Goal: Task Accomplishment & Management: Use online tool/utility

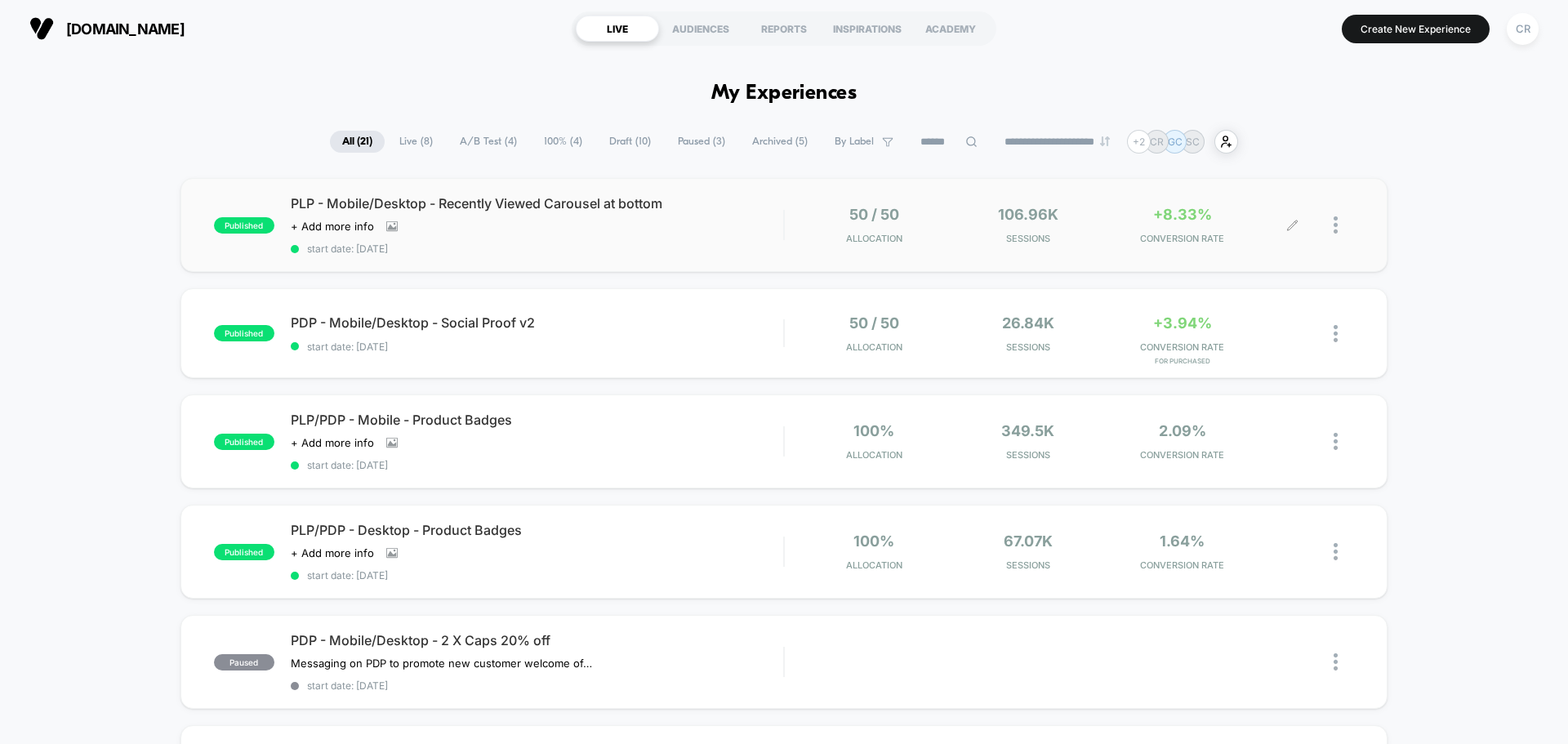
click at [1278, 227] on div at bounding box center [1278, 225] width 30 height 39
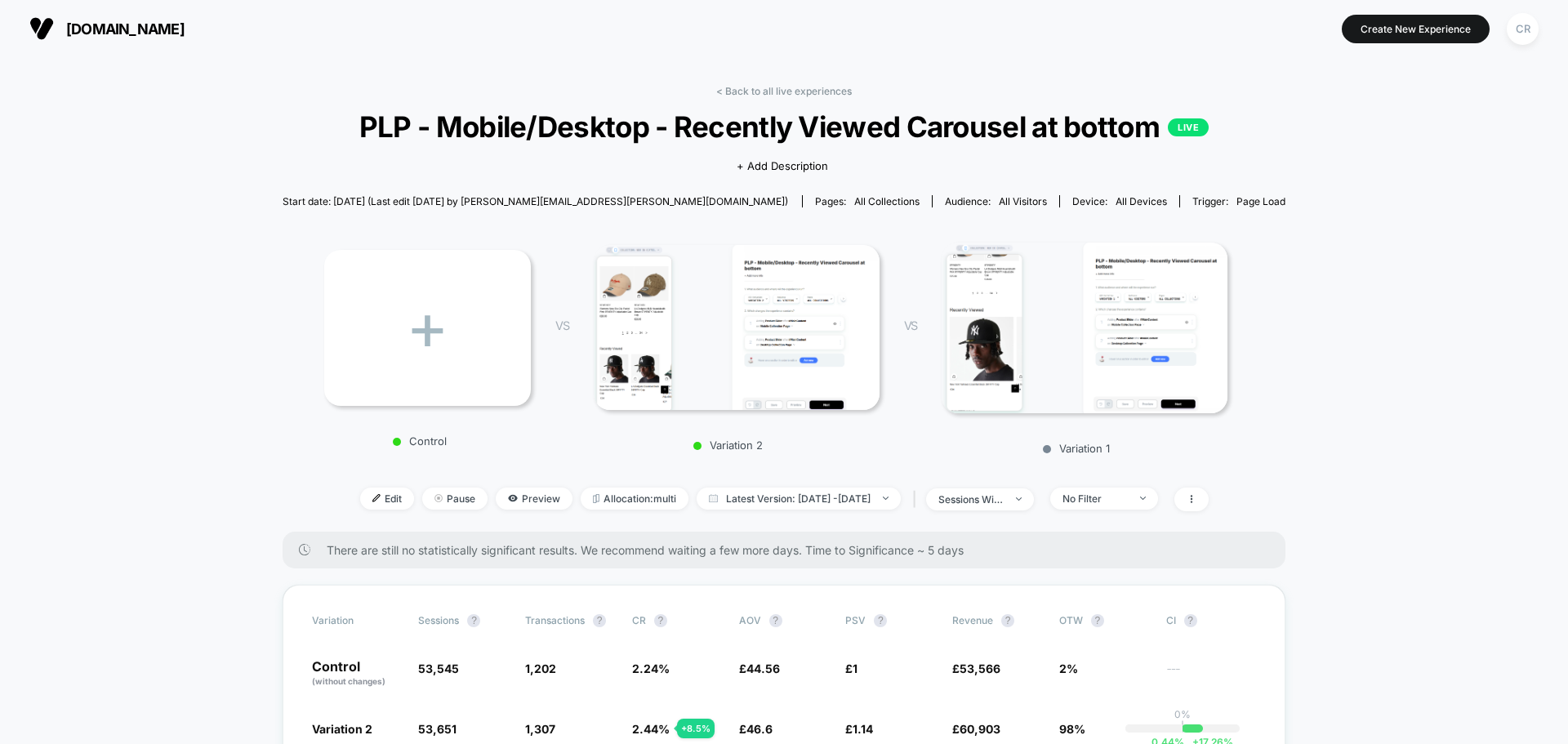
click at [184, 45] on section "[DOMAIN_NAME]" at bounding box center [273, 28] width 498 height 41
drag, startPoint x: 182, startPoint y: 35, endPoint x: 169, endPoint y: 30, distance: 13.9
click at [170, 30] on span "[DOMAIN_NAME]" at bounding box center [126, 29] width 119 height 17
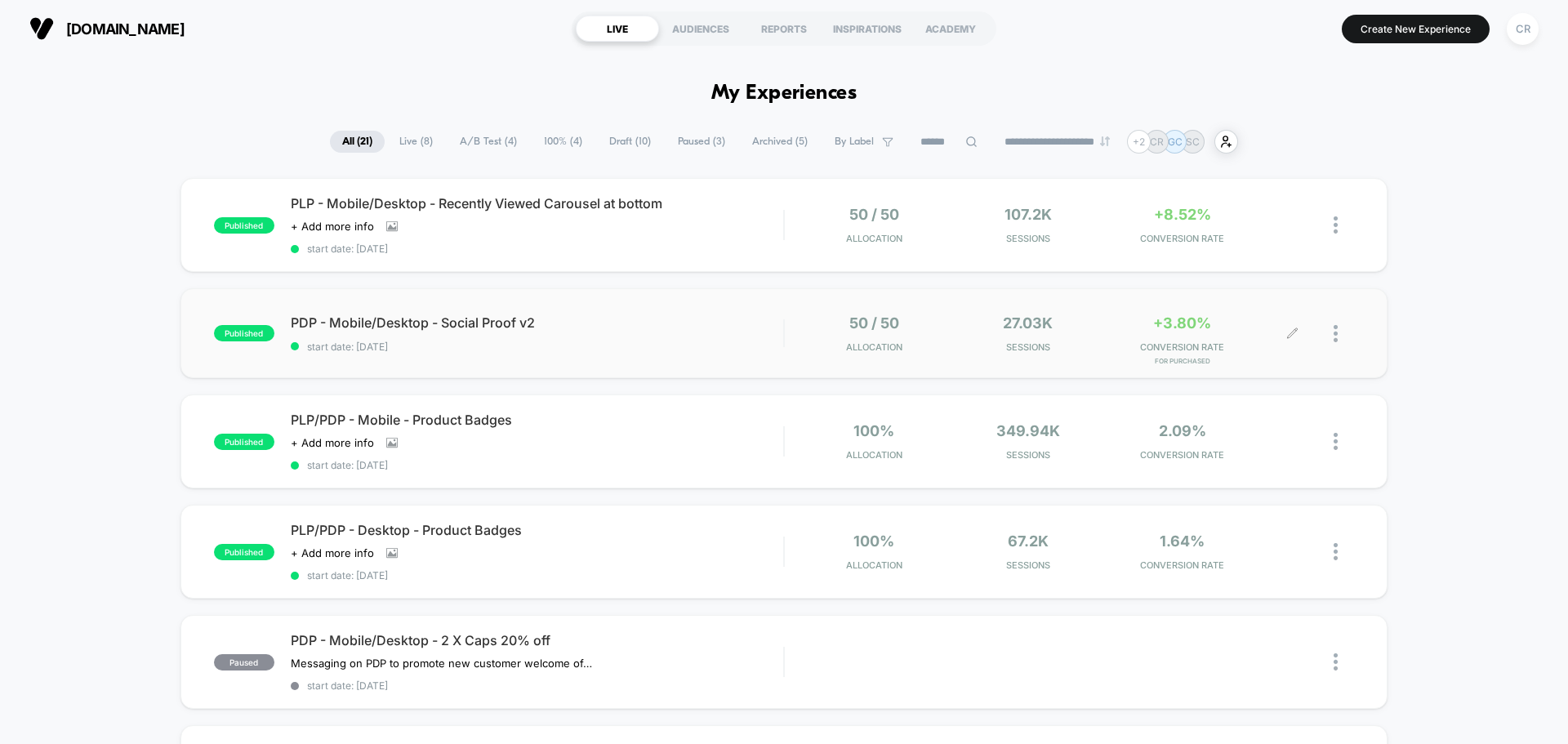
click at [1200, 334] on div "+3.80% CONVERSION RATE for Purchased" at bounding box center [1183, 333] width 147 height 39
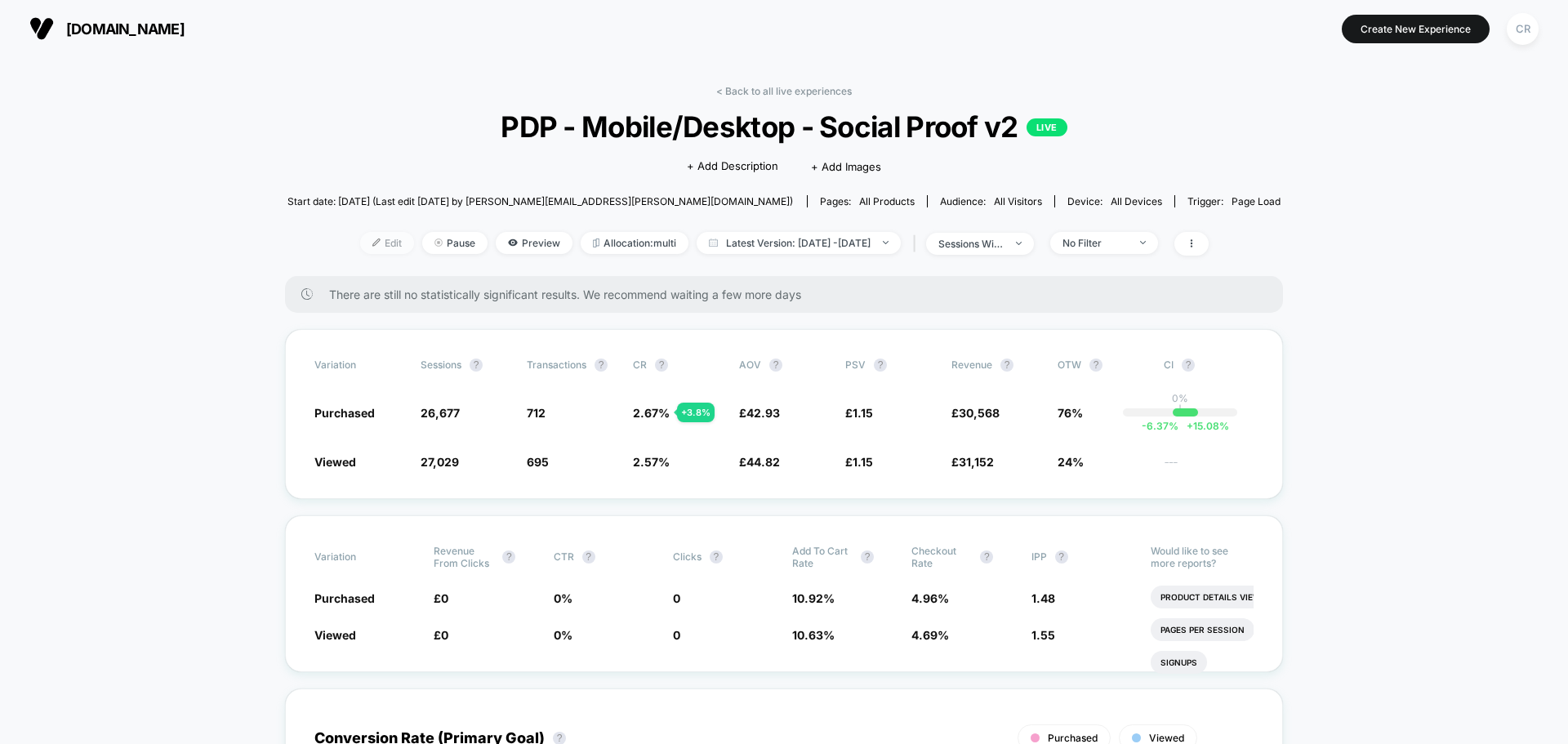
click at [361, 250] on span "Edit" at bounding box center [387, 243] width 53 height 22
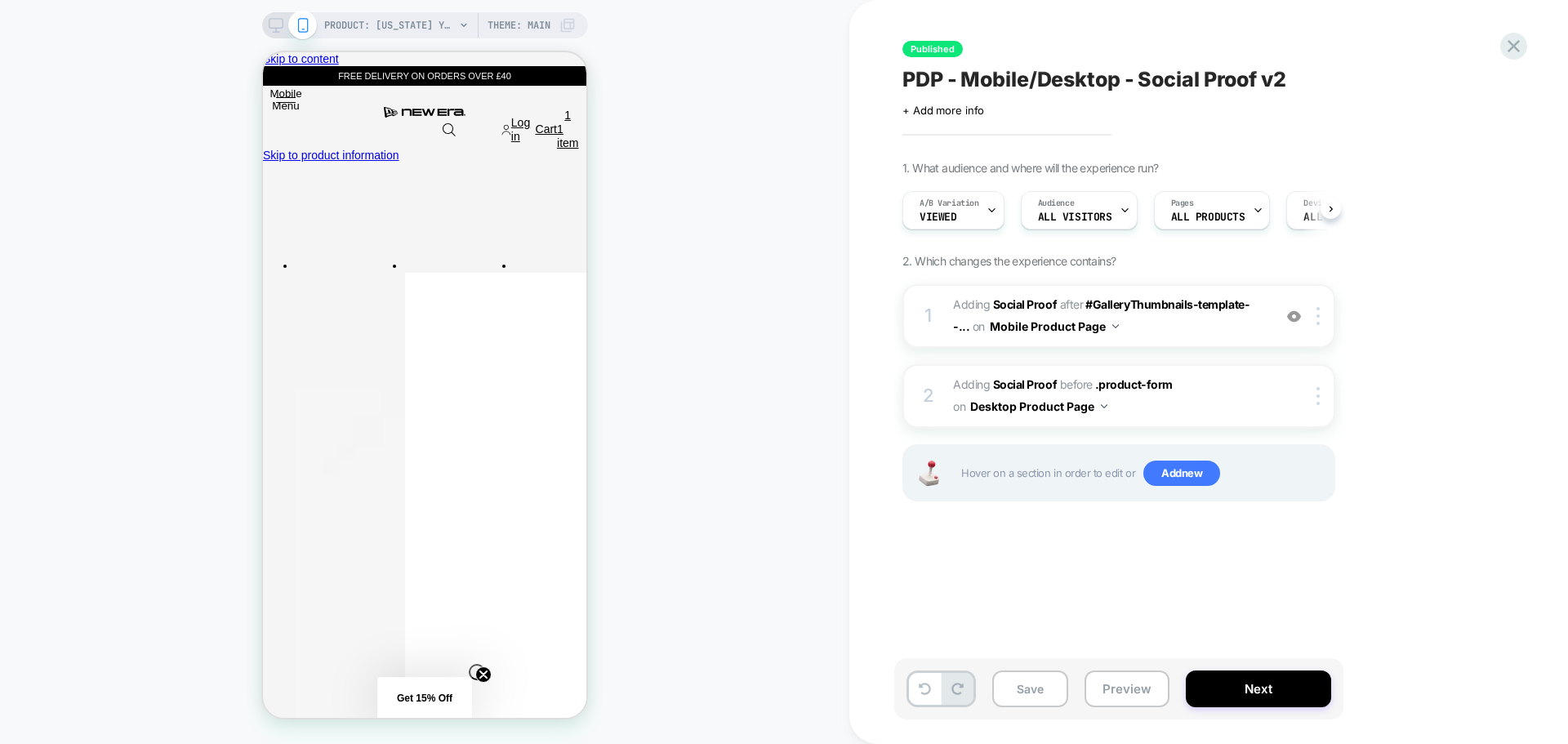
scroll to position [0, 1]
click at [1187, 327] on span "#_loomi_addon_1754397855612_dup1757513234 Adding Social Proof AFTER #GalleryThu…" at bounding box center [1108, 316] width 311 height 45
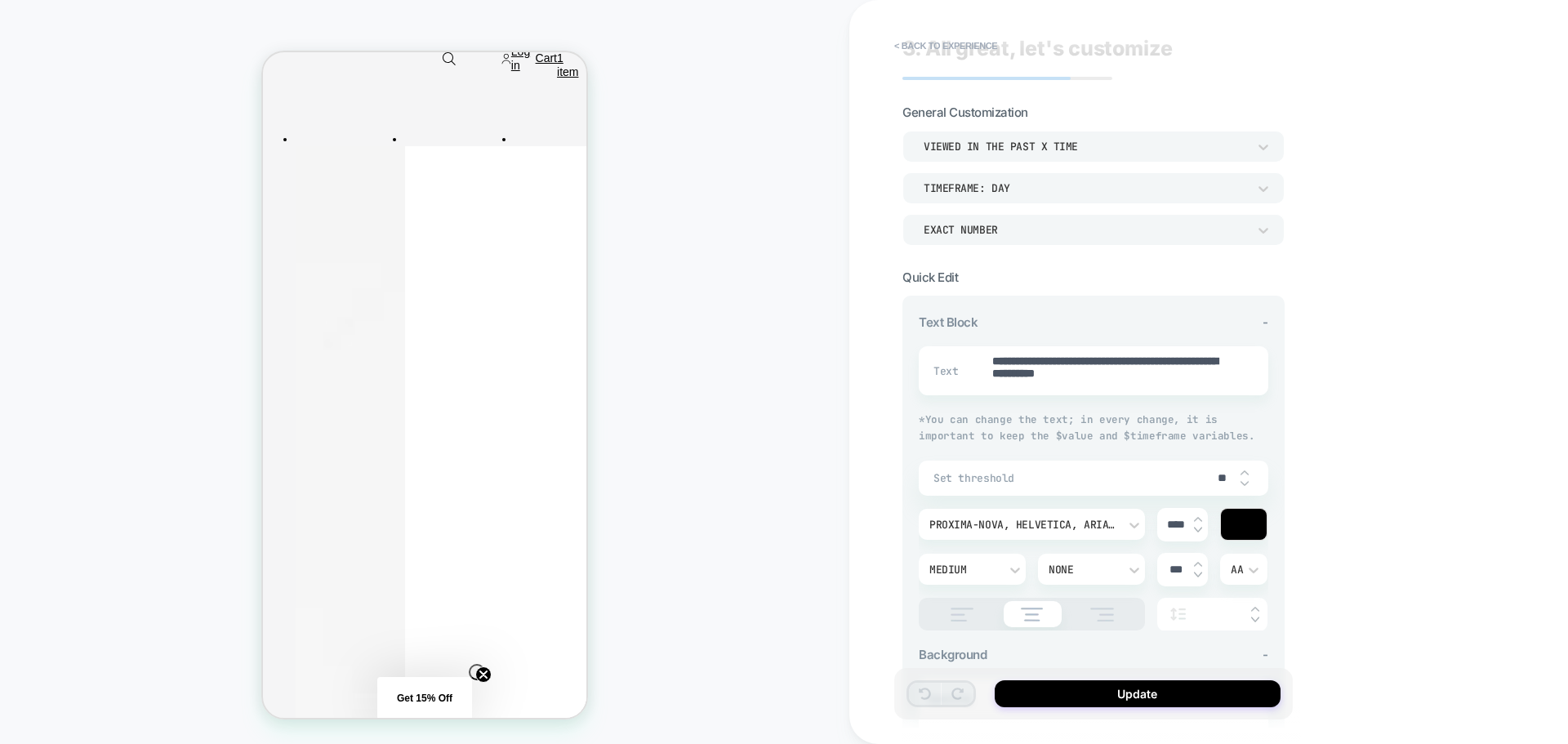
scroll to position [0, 0]
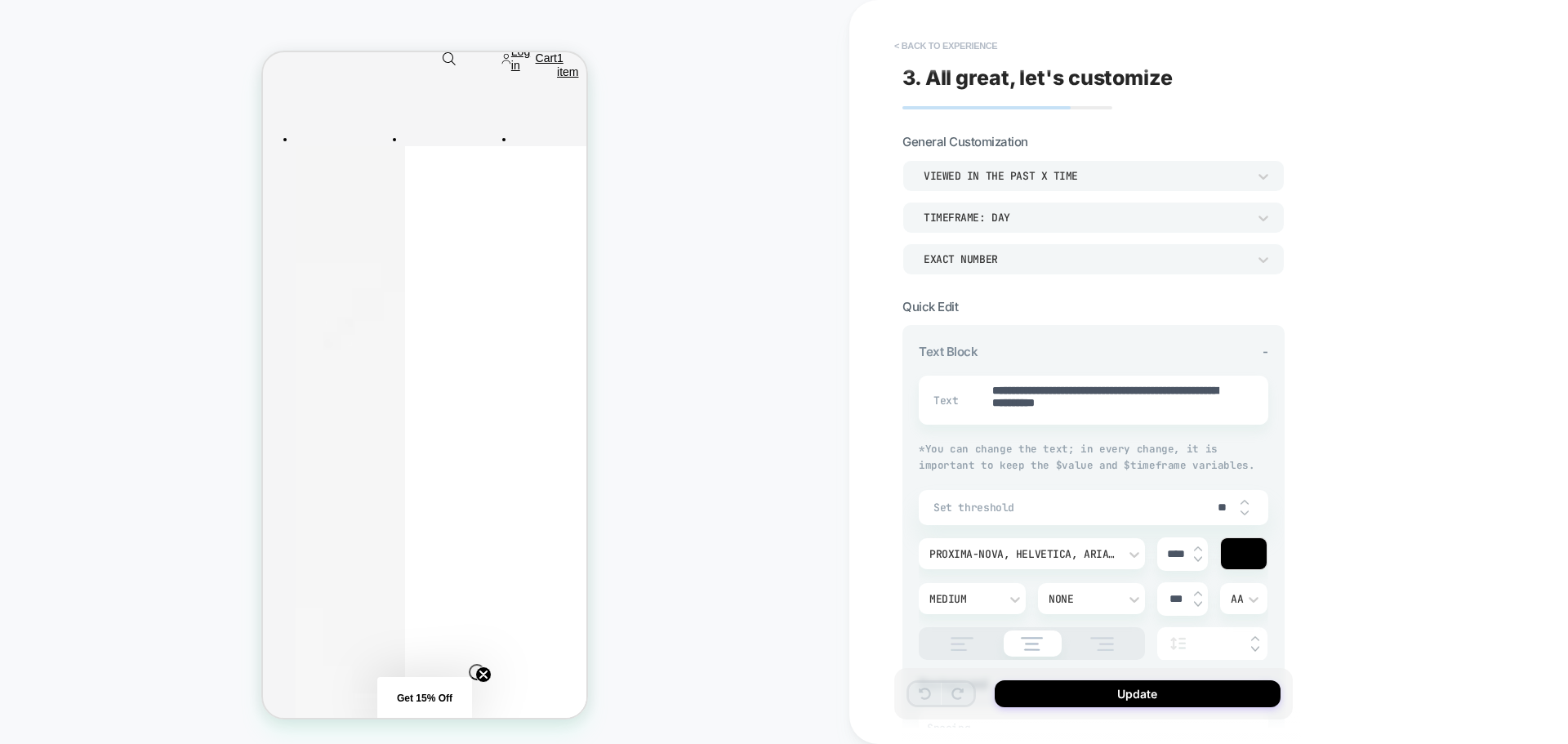
click at [955, 48] on button "< Back to experience" at bounding box center [946, 46] width 119 height 26
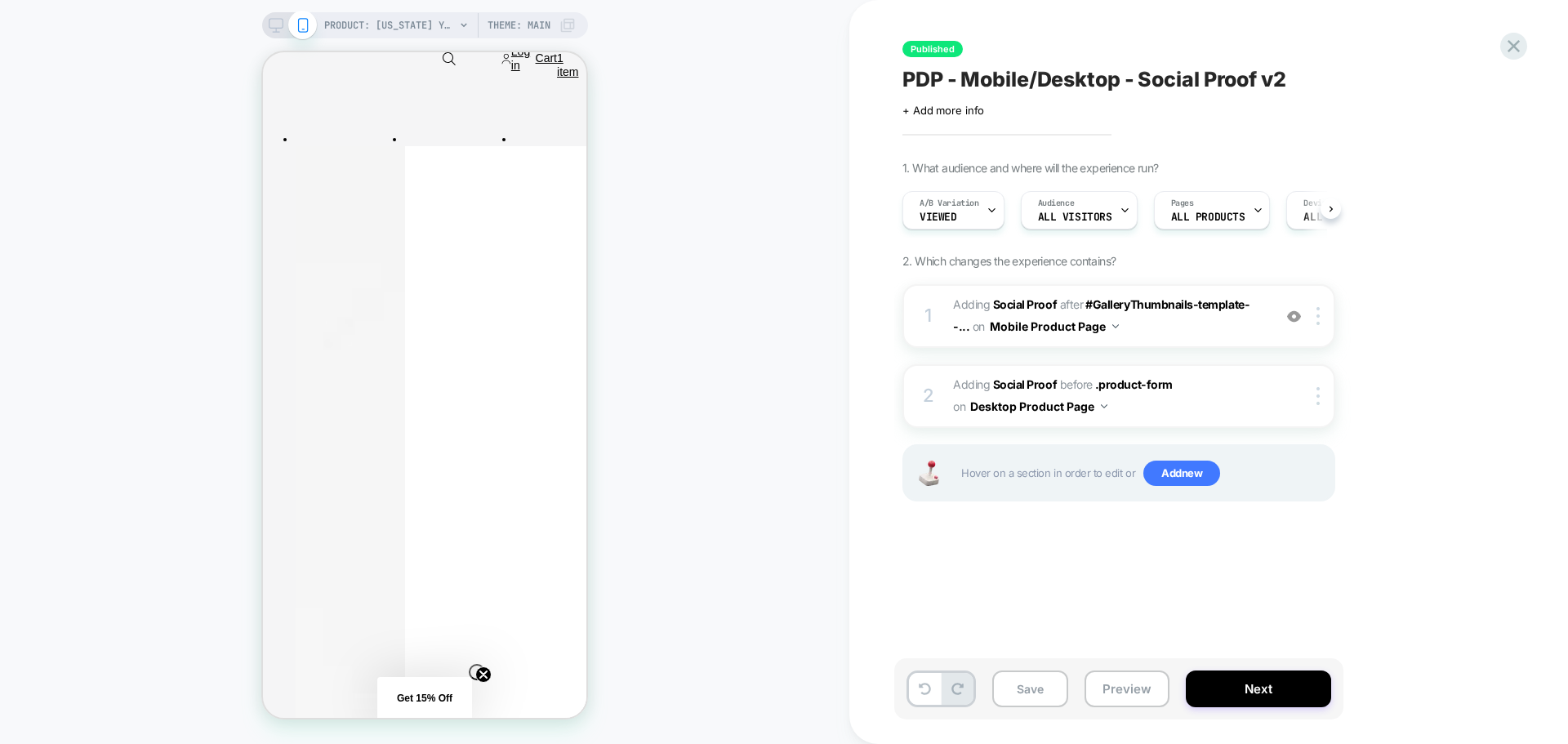
scroll to position [0, 1]
click at [982, 214] on div "A/B Variation Viewed" at bounding box center [948, 210] width 92 height 37
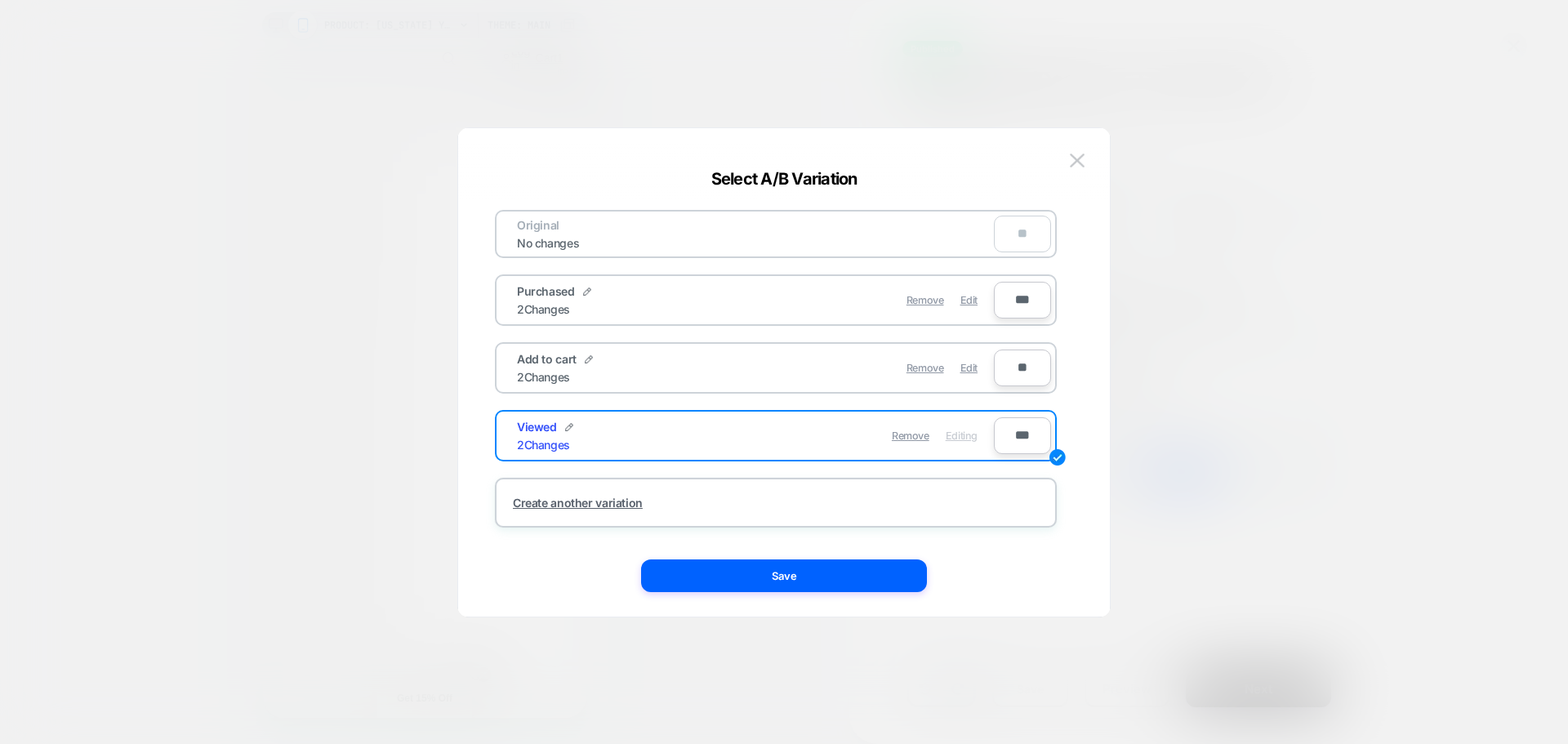
click at [1461, 255] on div at bounding box center [784, 372] width 1568 height 744
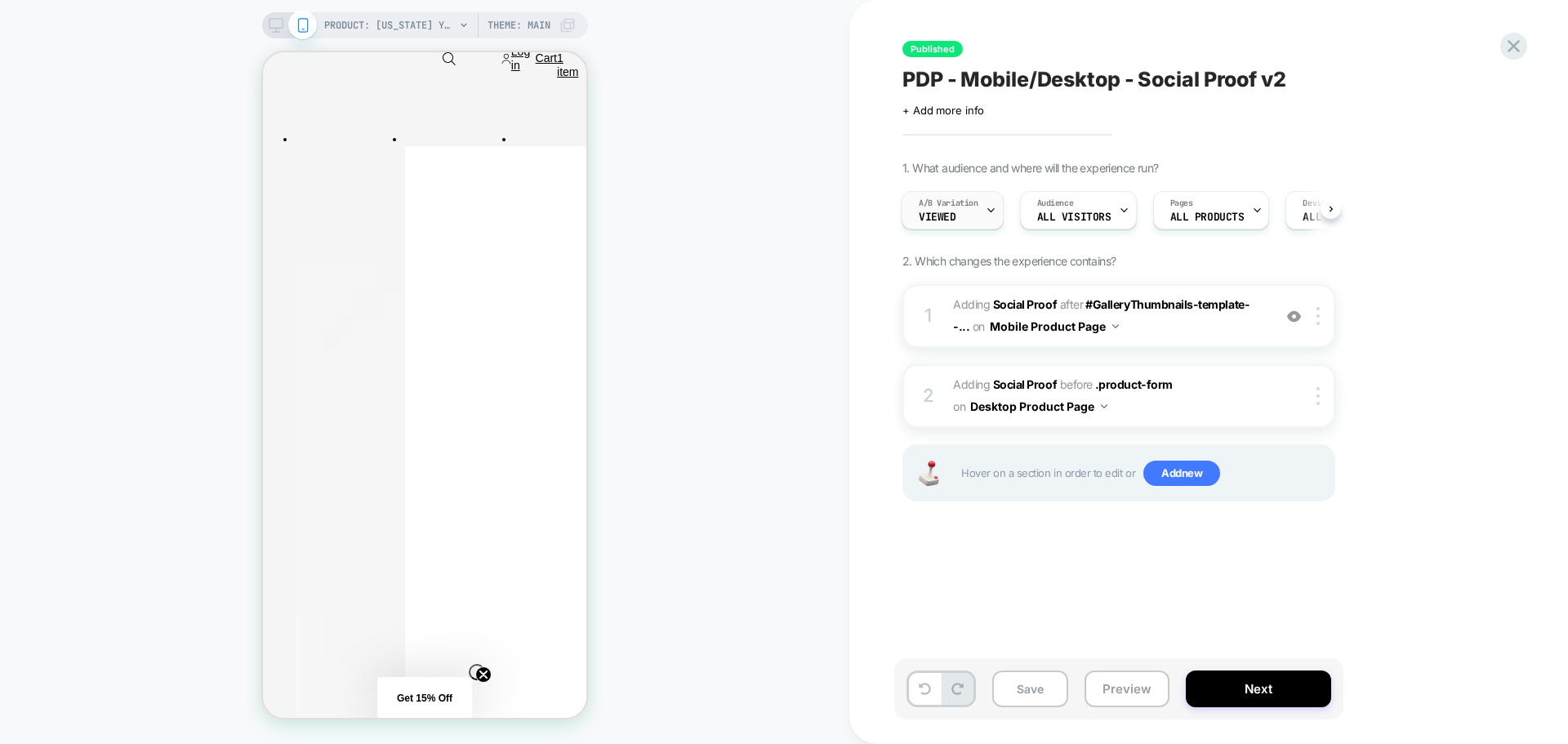
click at [990, 221] on div at bounding box center [991, 210] width 11 height 37
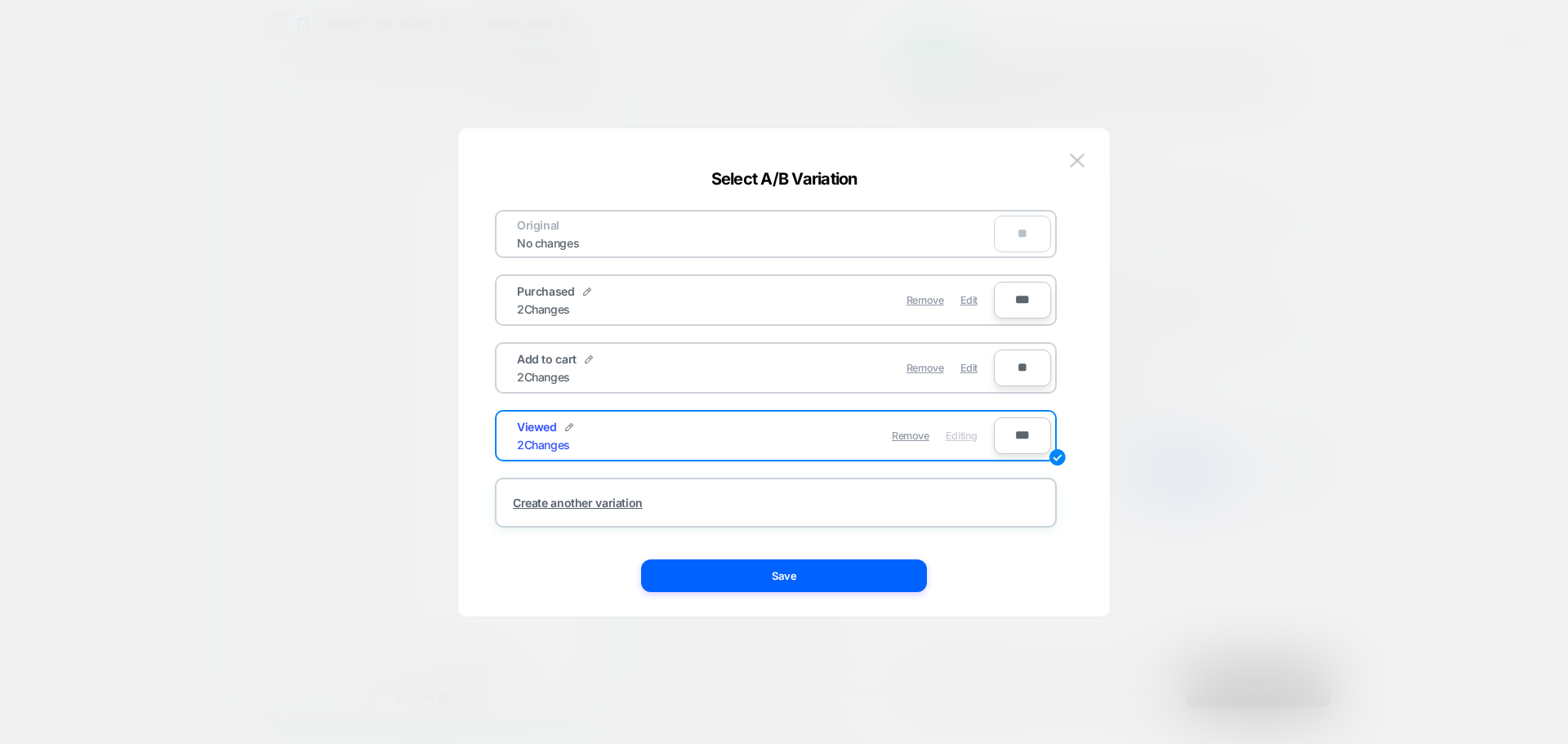
click at [1481, 222] on div at bounding box center [784, 372] width 1568 height 744
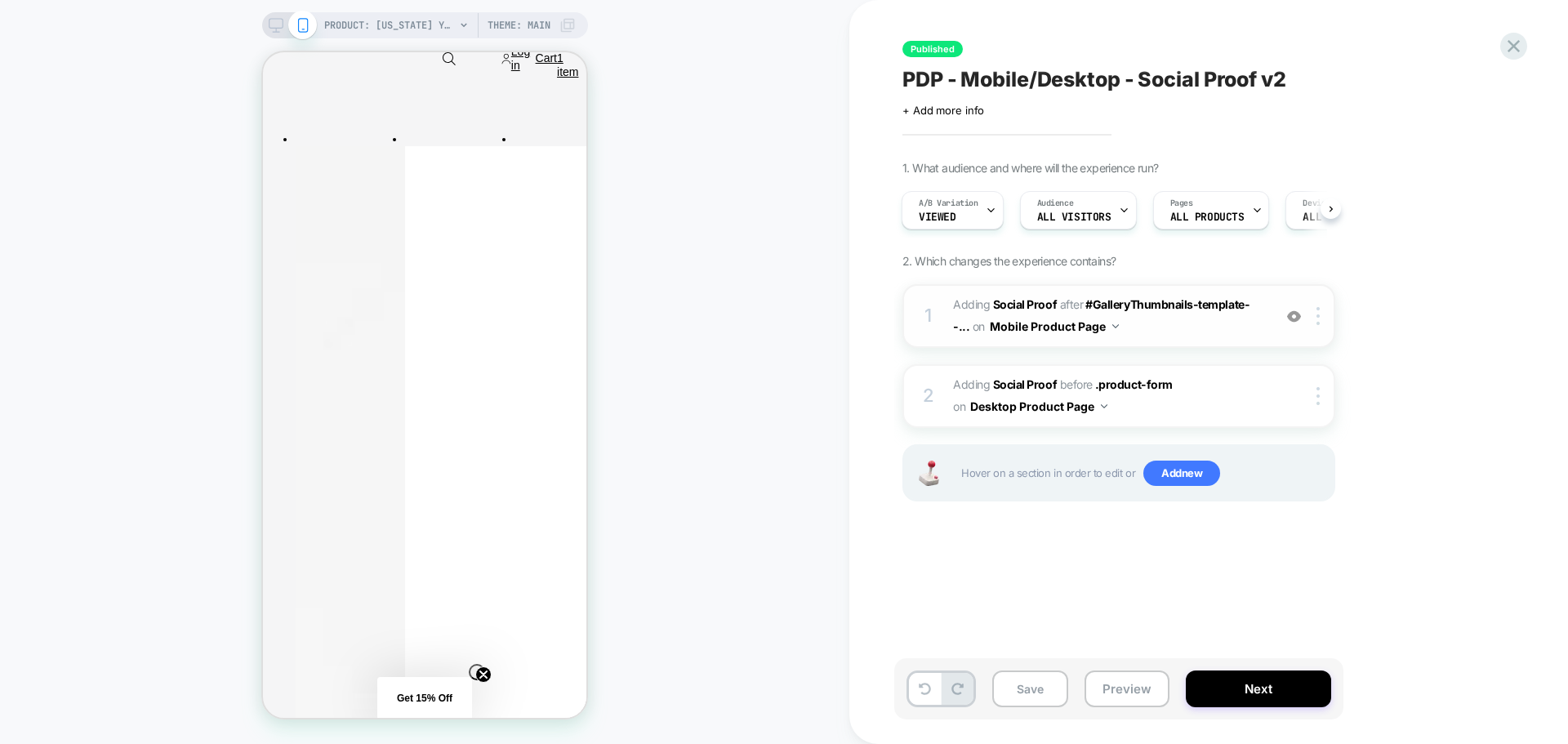
click at [1209, 327] on span "#_loomi_addon_1754397855612_dup1757513234 Adding Social Proof AFTER #GalleryThu…" at bounding box center [1108, 316] width 311 height 45
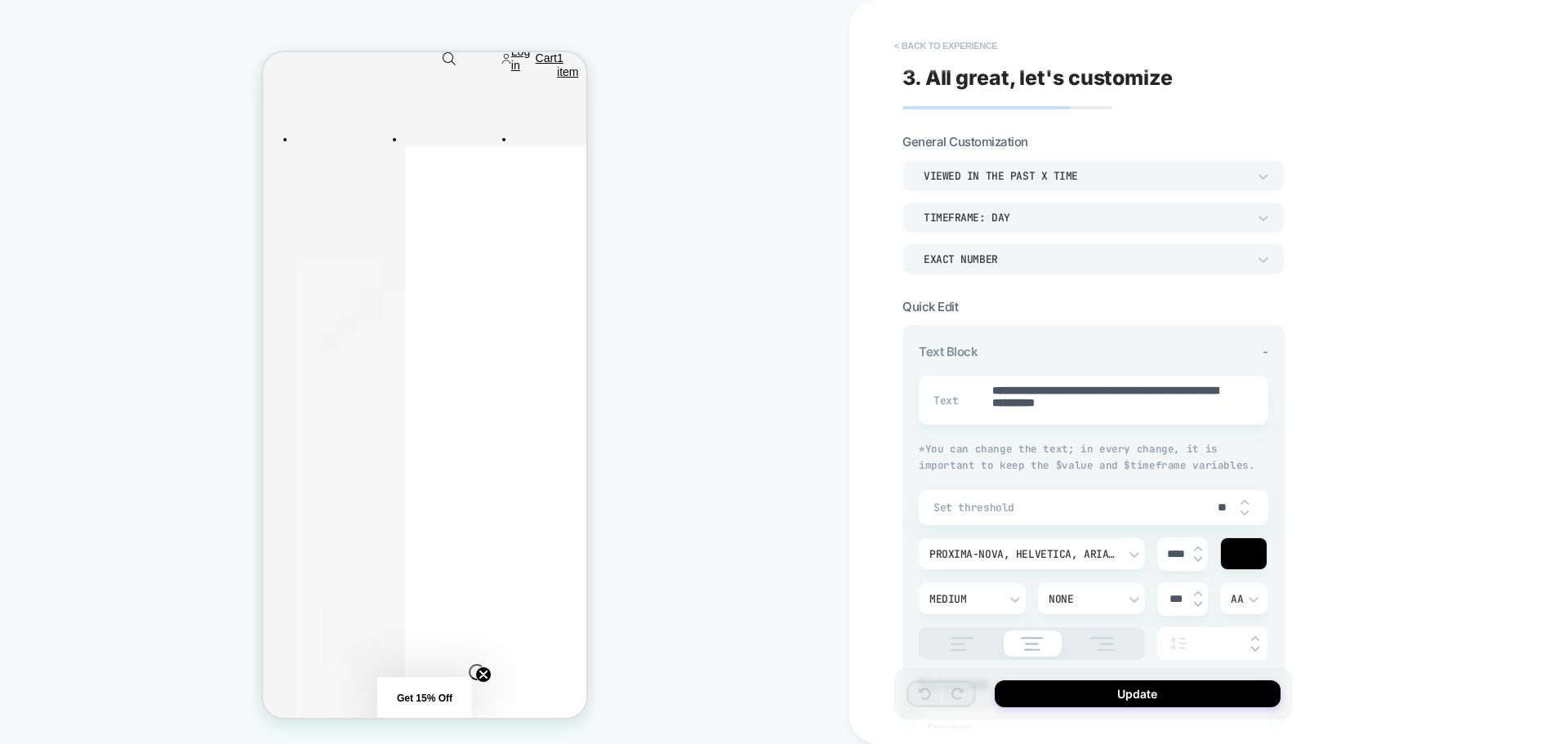
click at [942, 44] on button "< Back to experience" at bounding box center [946, 46] width 119 height 26
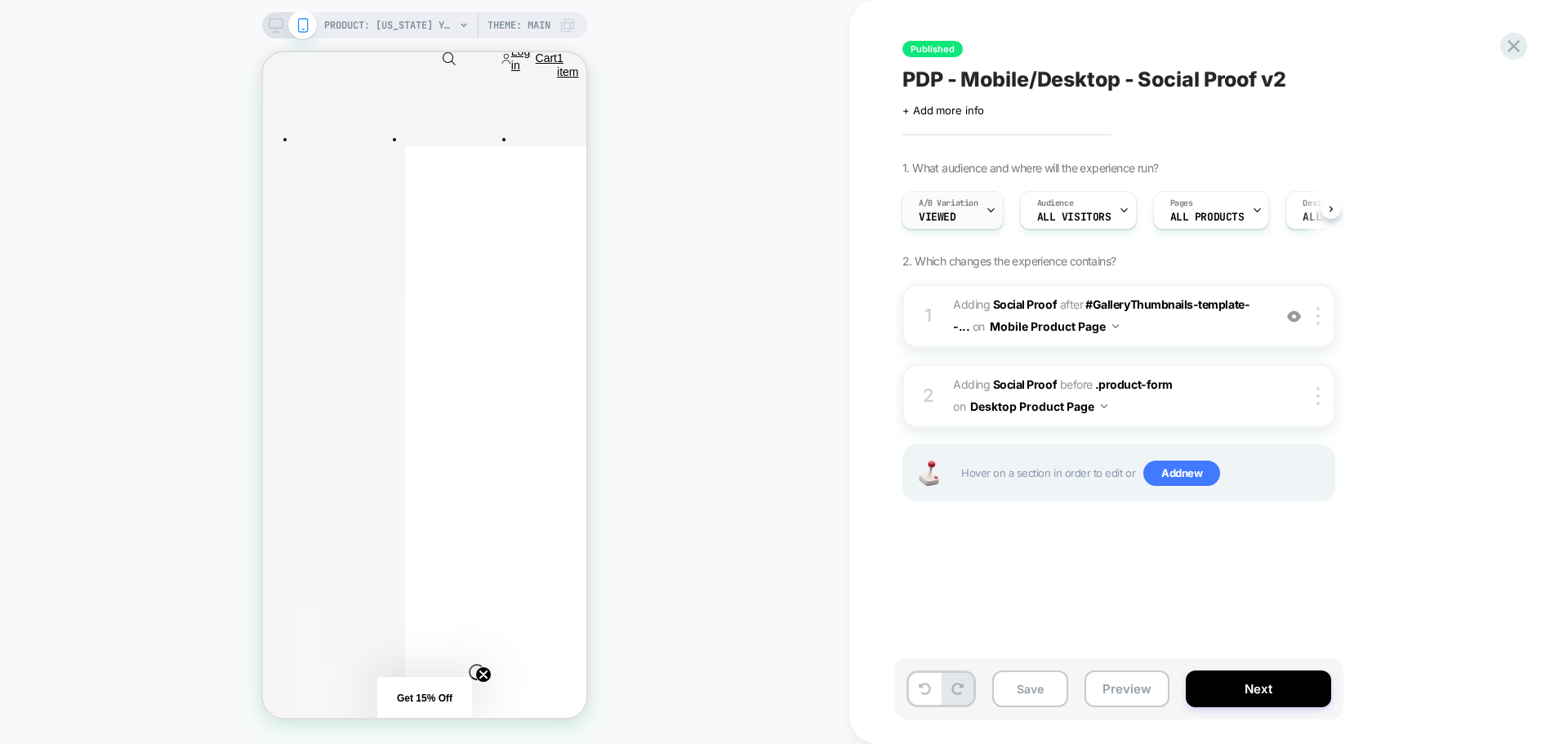
click at [966, 205] on span "A/B Variation" at bounding box center [949, 204] width 59 height 12
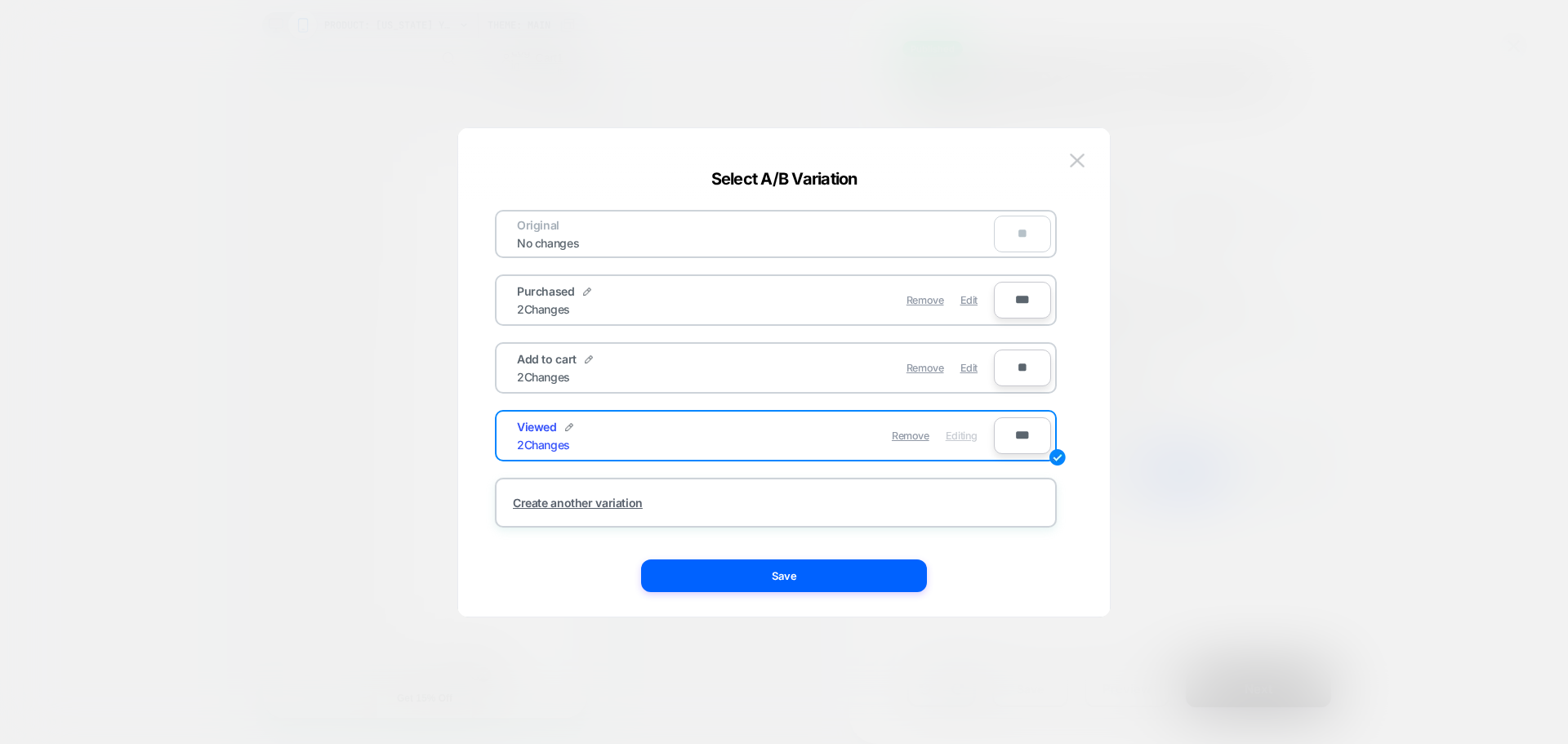
click at [723, 298] on div "Purchased 2 Changes" at bounding box center [636, 300] width 239 height 32
click at [959, 303] on div "Remove Edit" at bounding box center [871, 300] width 231 height 32
click at [980, 294] on div "Remove Edit" at bounding box center [871, 300] width 231 height 32
click at [966, 296] on span "Edit" at bounding box center [969, 300] width 17 height 12
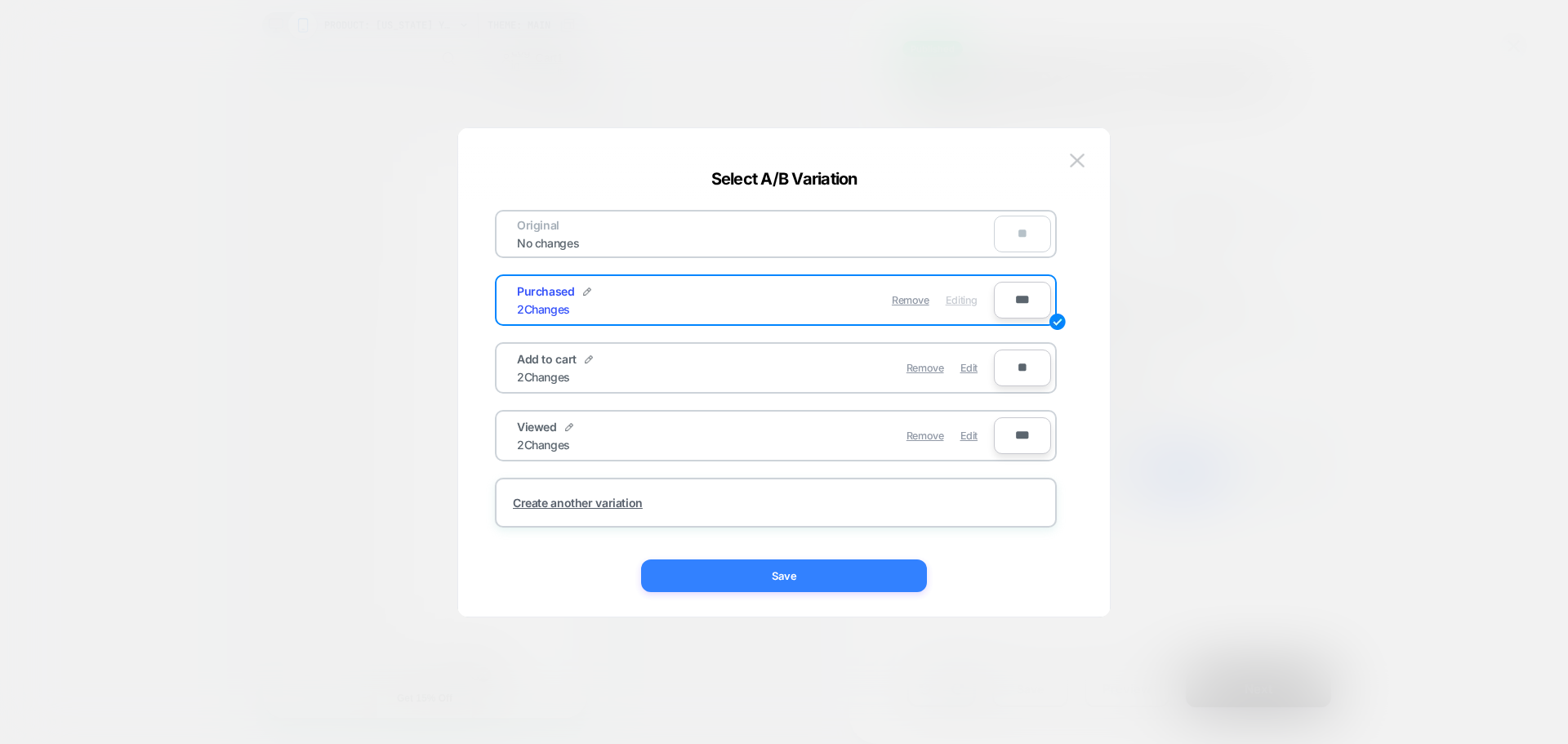
click at [895, 571] on button "Save" at bounding box center [784, 576] width 286 height 33
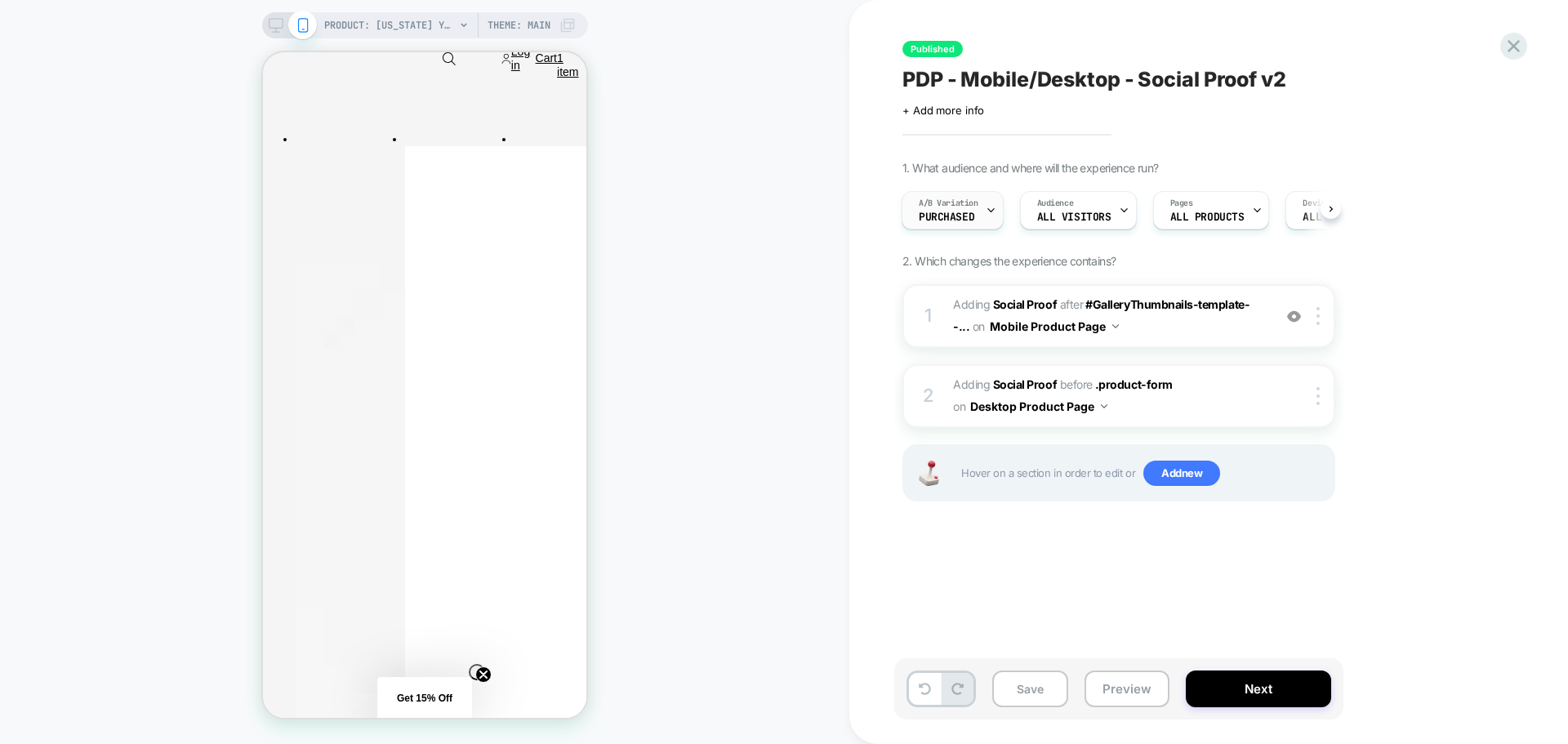
click at [975, 215] on div "A/B Variation Purchased" at bounding box center [948, 210] width 92 height 37
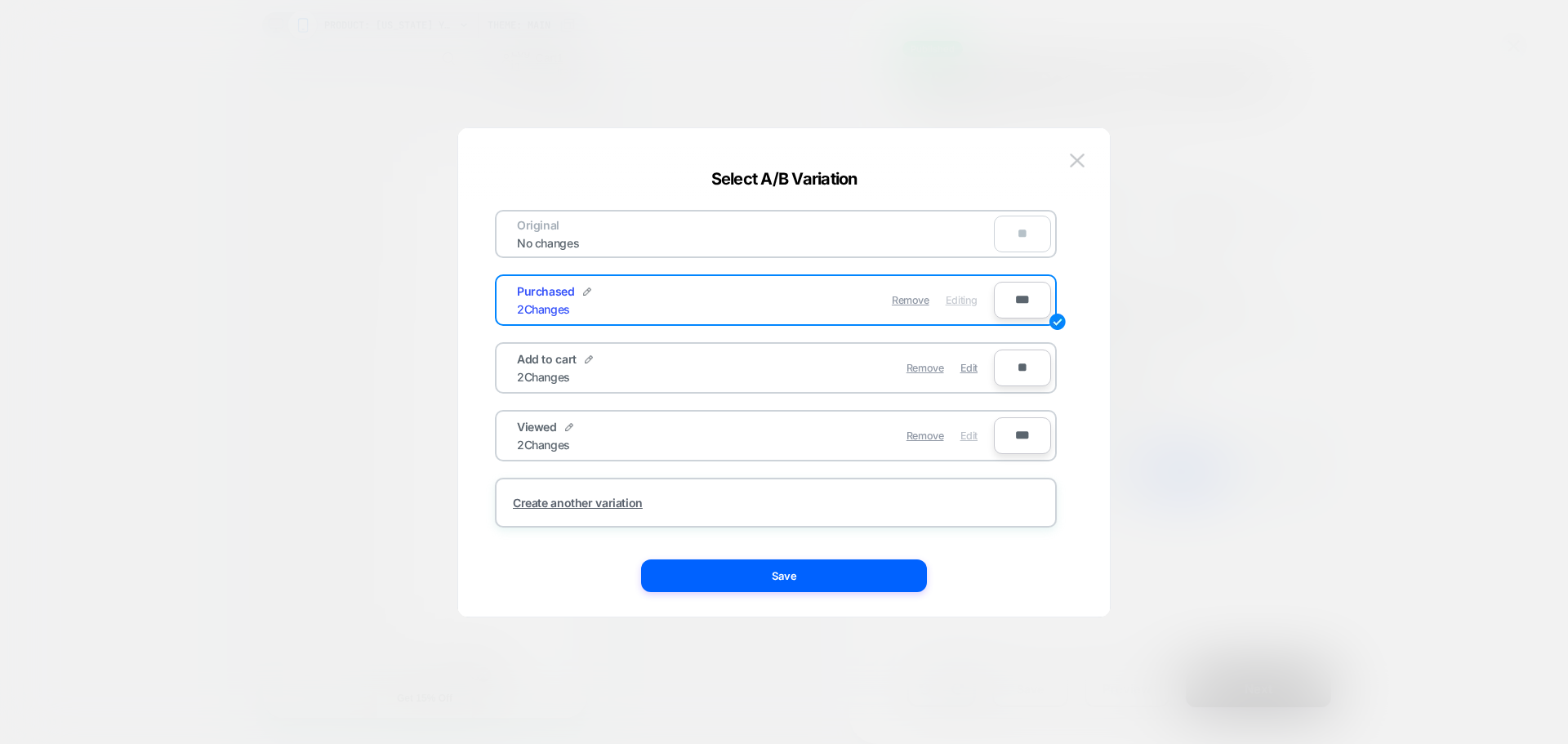
click at [973, 438] on span "Edit" at bounding box center [969, 436] width 17 height 12
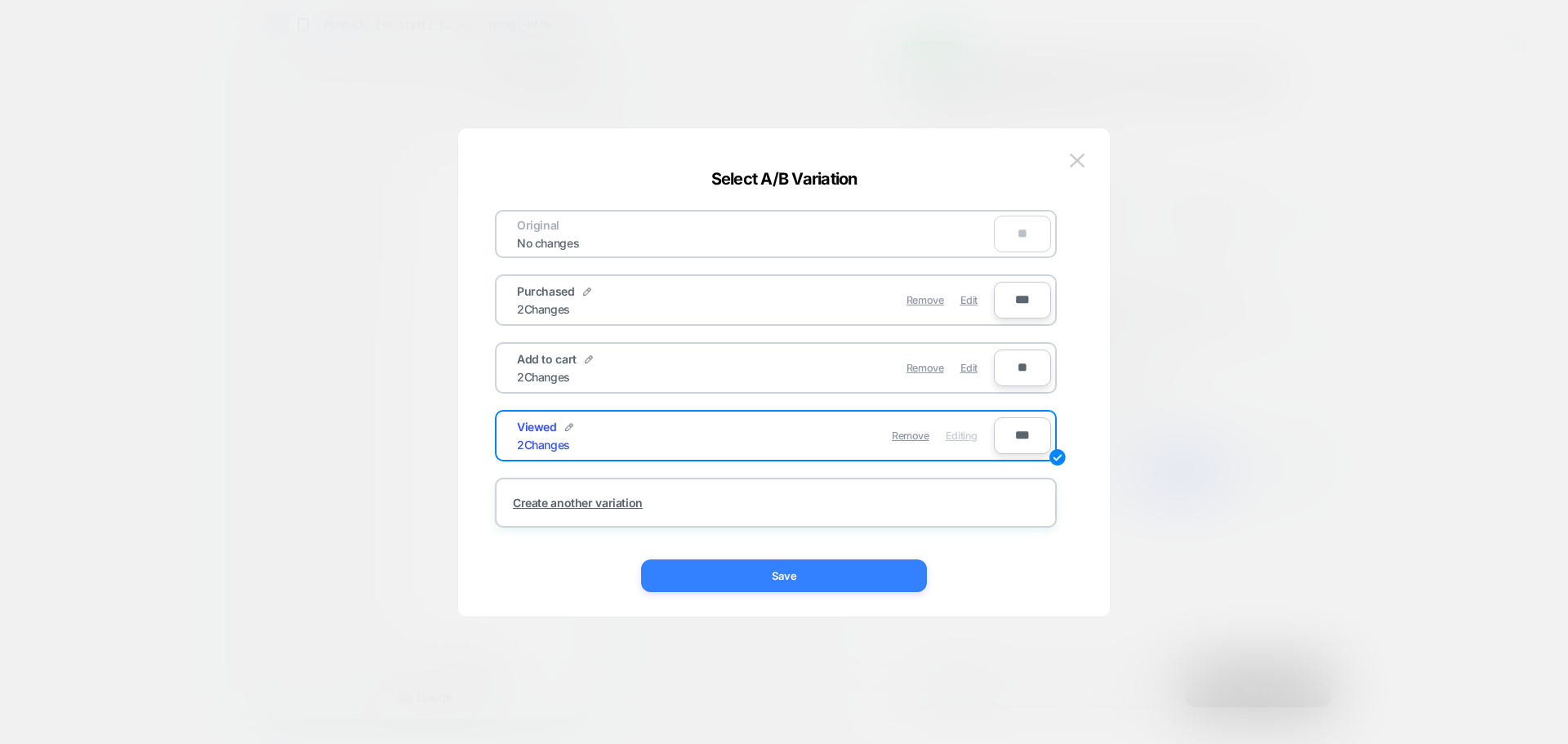
click at [895, 590] on button "Save" at bounding box center [784, 576] width 286 height 33
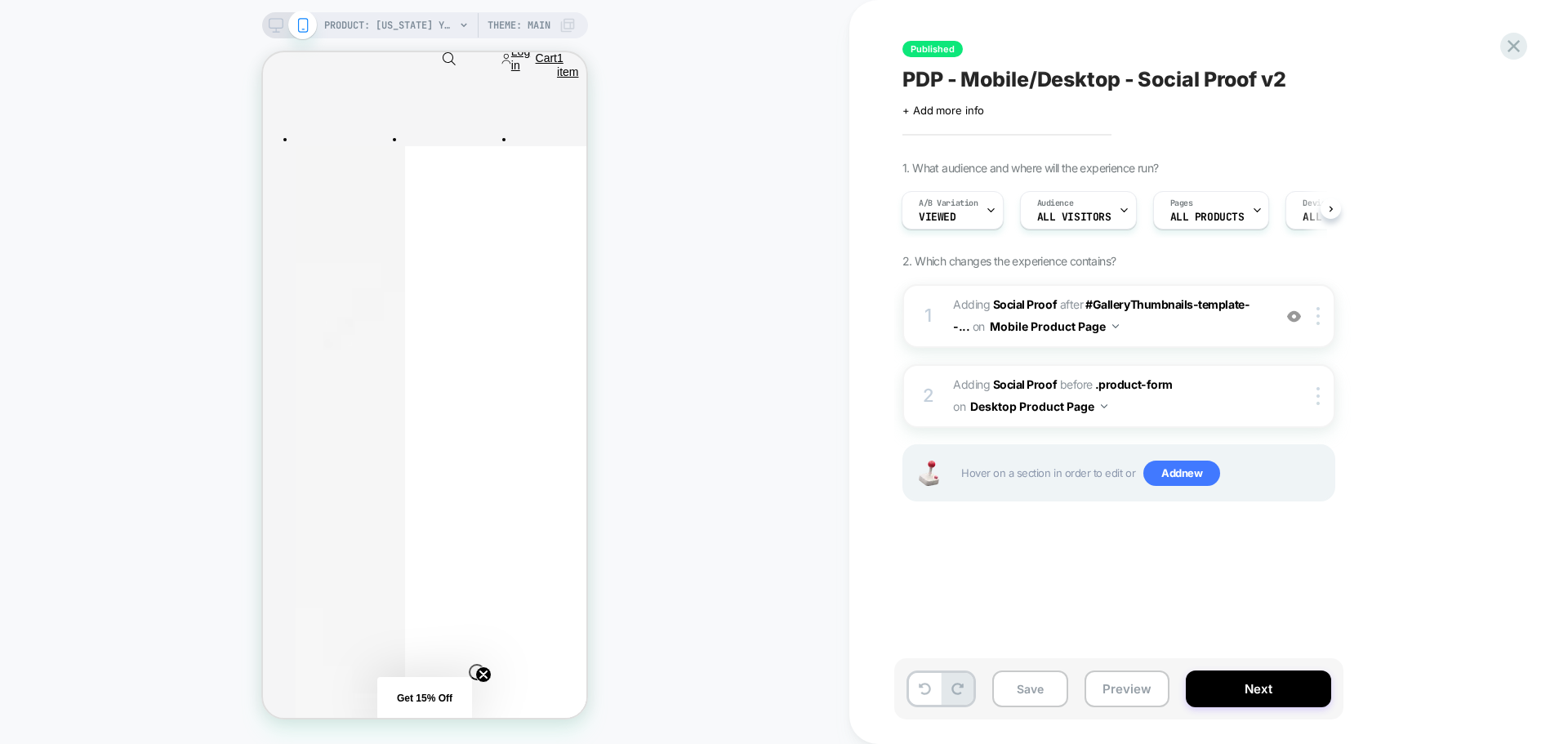
click at [272, 22] on icon at bounding box center [275, 25] width 15 height 15
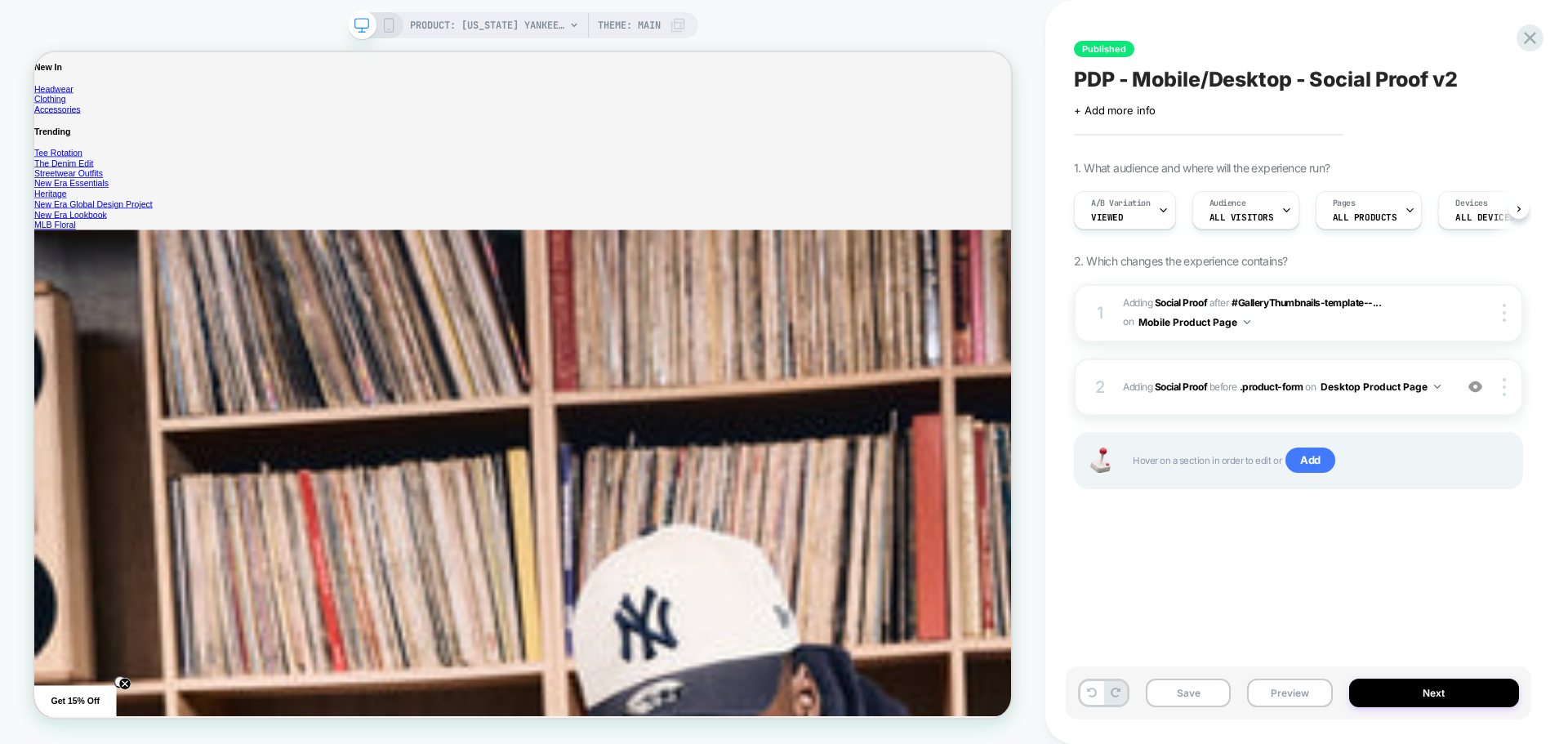
scroll to position [0, 1]
click at [1361, 408] on div "2 #_loomi_addon_1754398332455_dup1757513234 Adding Social Proof BEFORE .product…" at bounding box center [1298, 387] width 449 height 57
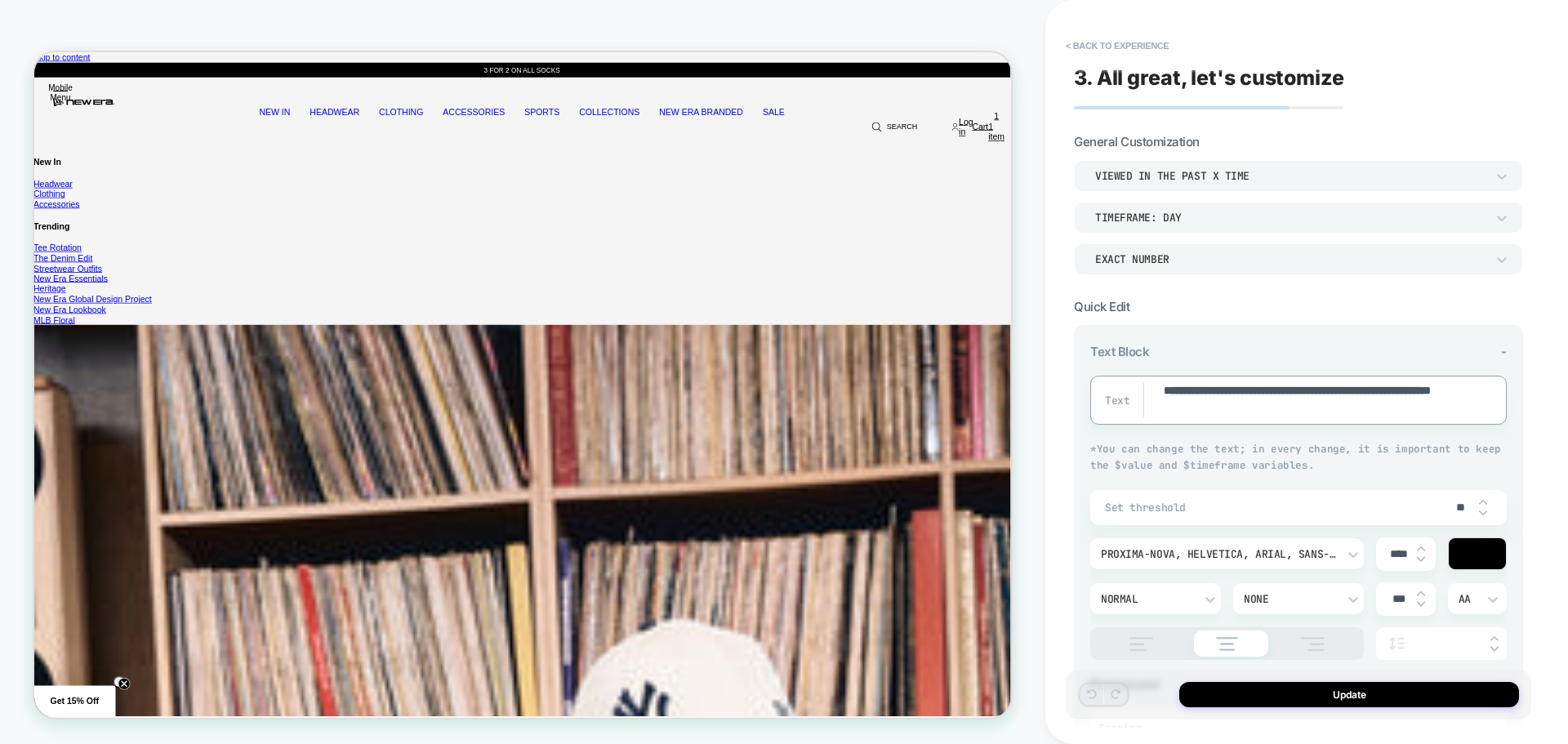
click at [1315, 388] on textarea "**********" at bounding box center [1314, 400] width 305 height 35
type textarea "*"
type textarea "**********"
type textarea "*"
type textarea "**********"
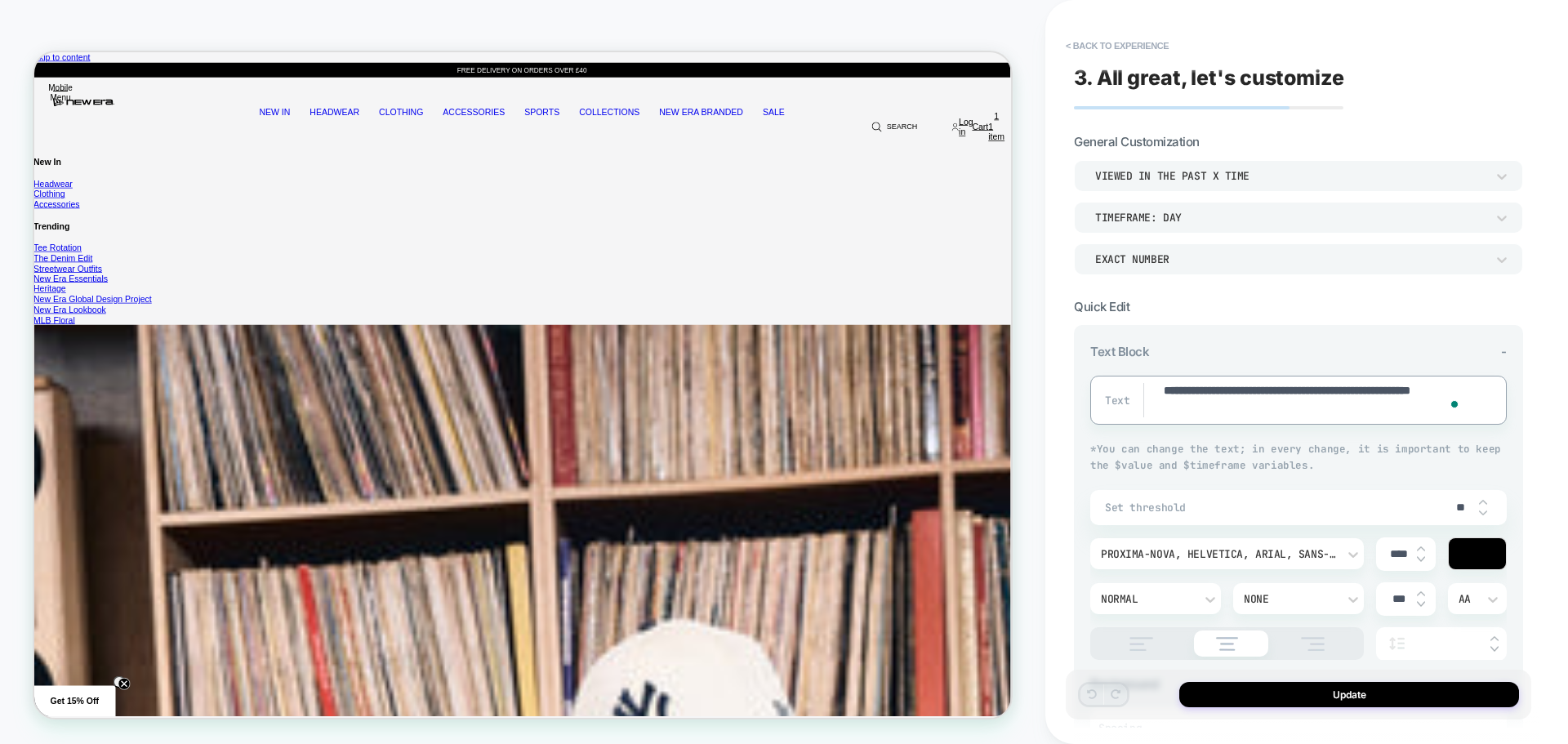
type textarea "*"
type textarea "**********"
type textarea "*"
type textarea "**********"
type textarea "*"
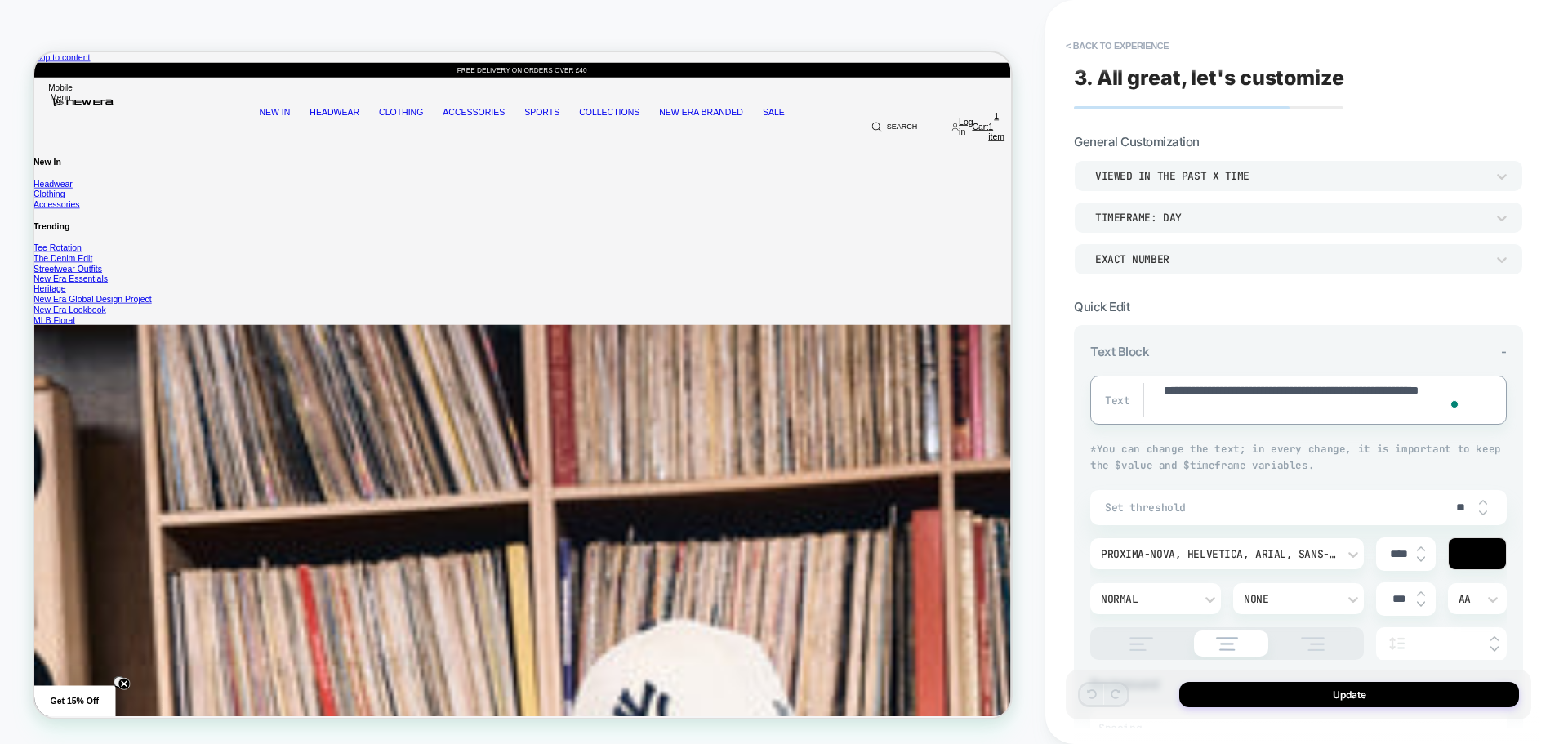
type textarea "**********"
type textarea "*"
type textarea "**********"
type textarea "*"
type textarea "**********"
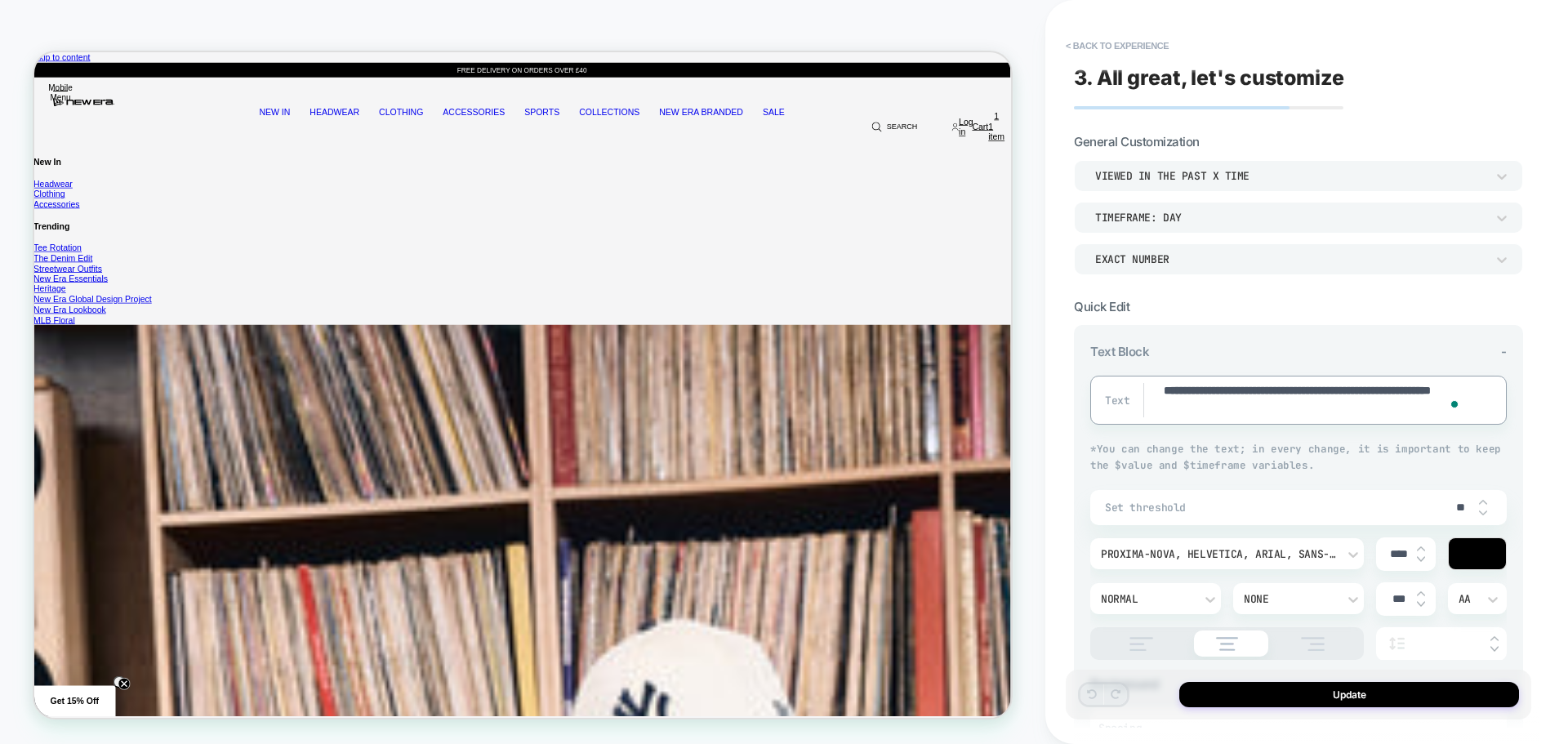
type textarea "*"
type textarea "**********"
click at [1375, 700] on button "Update" at bounding box center [1349, 694] width 340 height 26
type textarea "*"
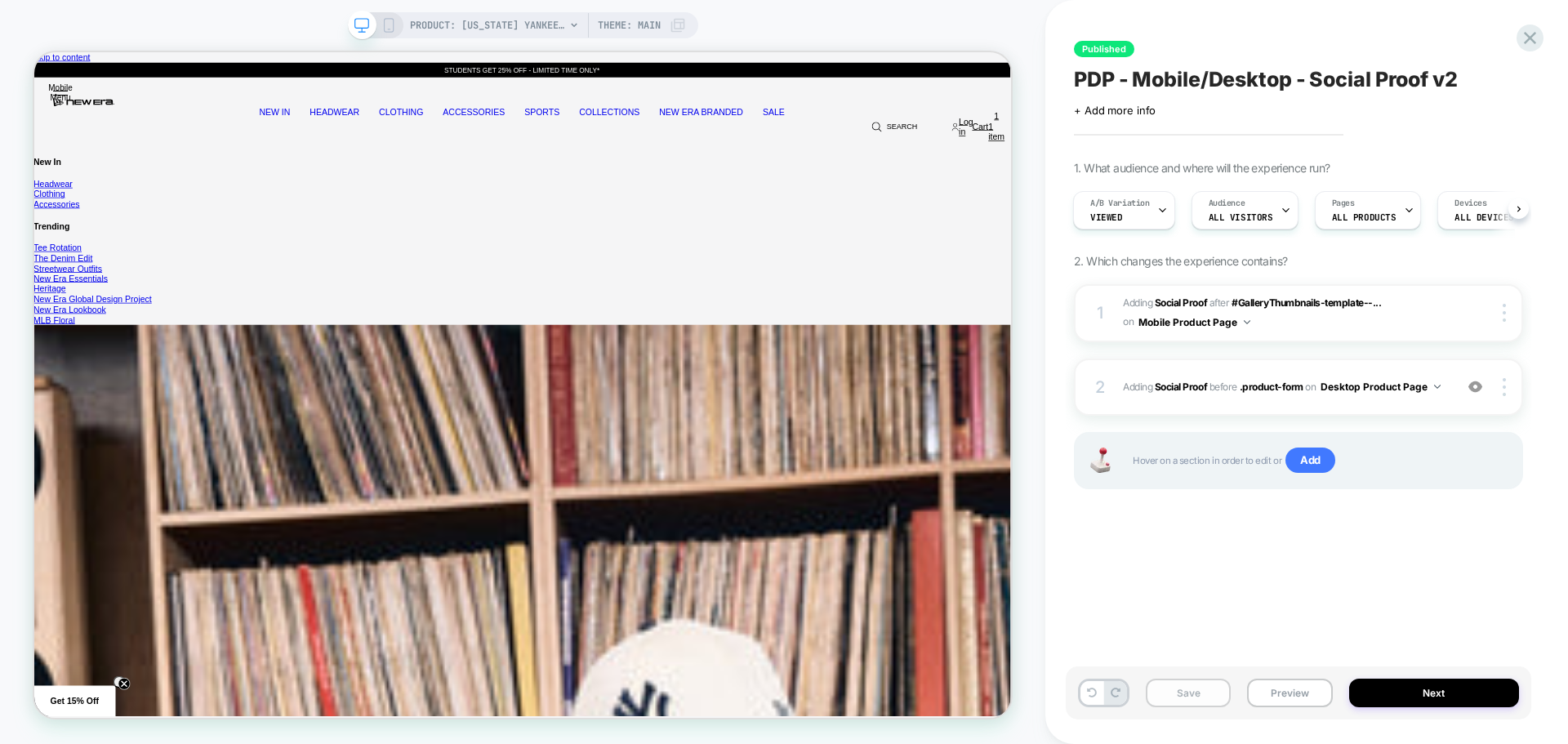
click at [1146, 685] on button "Save" at bounding box center [1189, 692] width 85 height 29
drag, startPoint x: 1198, startPoint y: 710, endPoint x: 1194, endPoint y: 701, distance: 9.8
click at [1198, 709] on div "Save Preview Next" at bounding box center [1299, 693] width 466 height 53
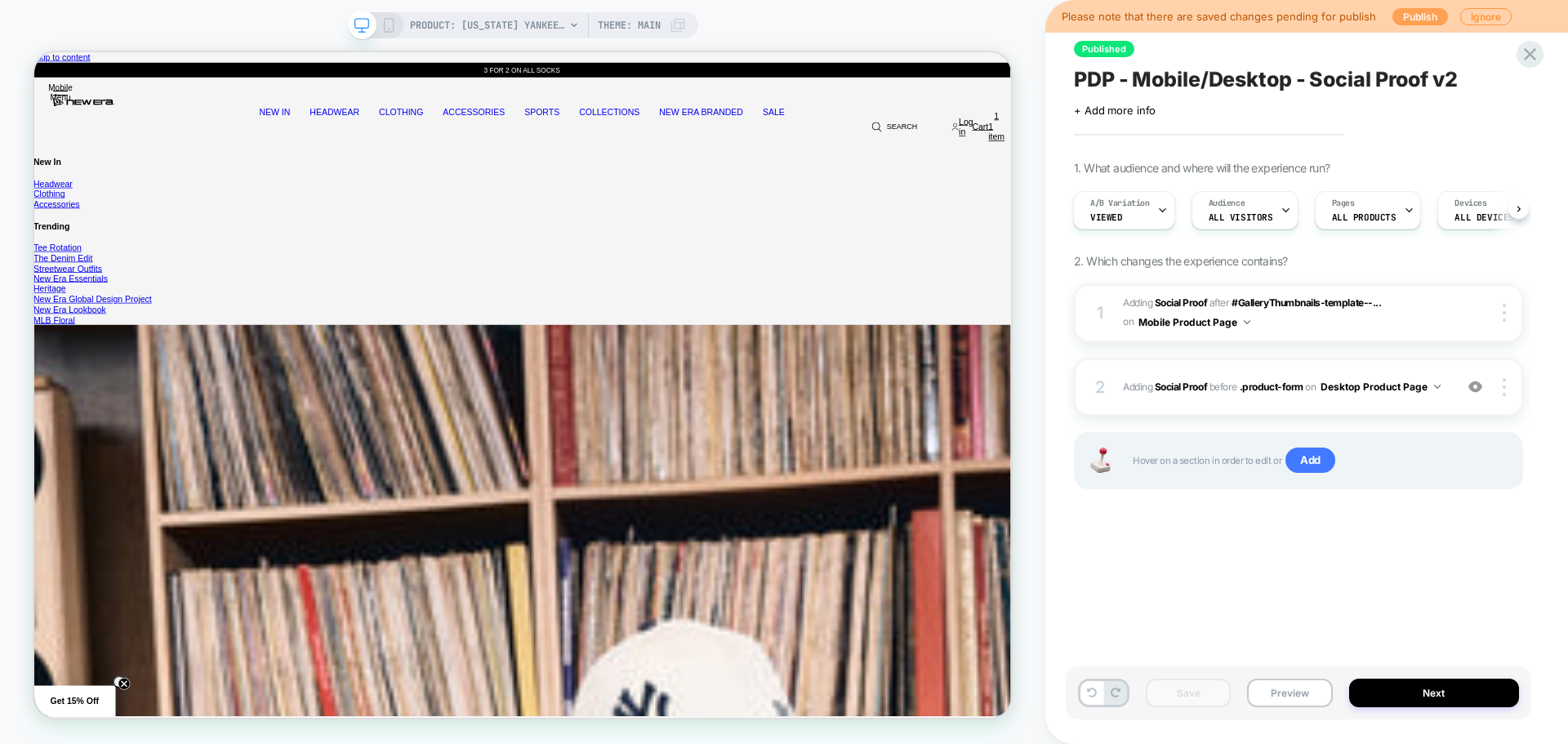
click at [1408, 21] on button "Publish" at bounding box center [1420, 16] width 55 height 17
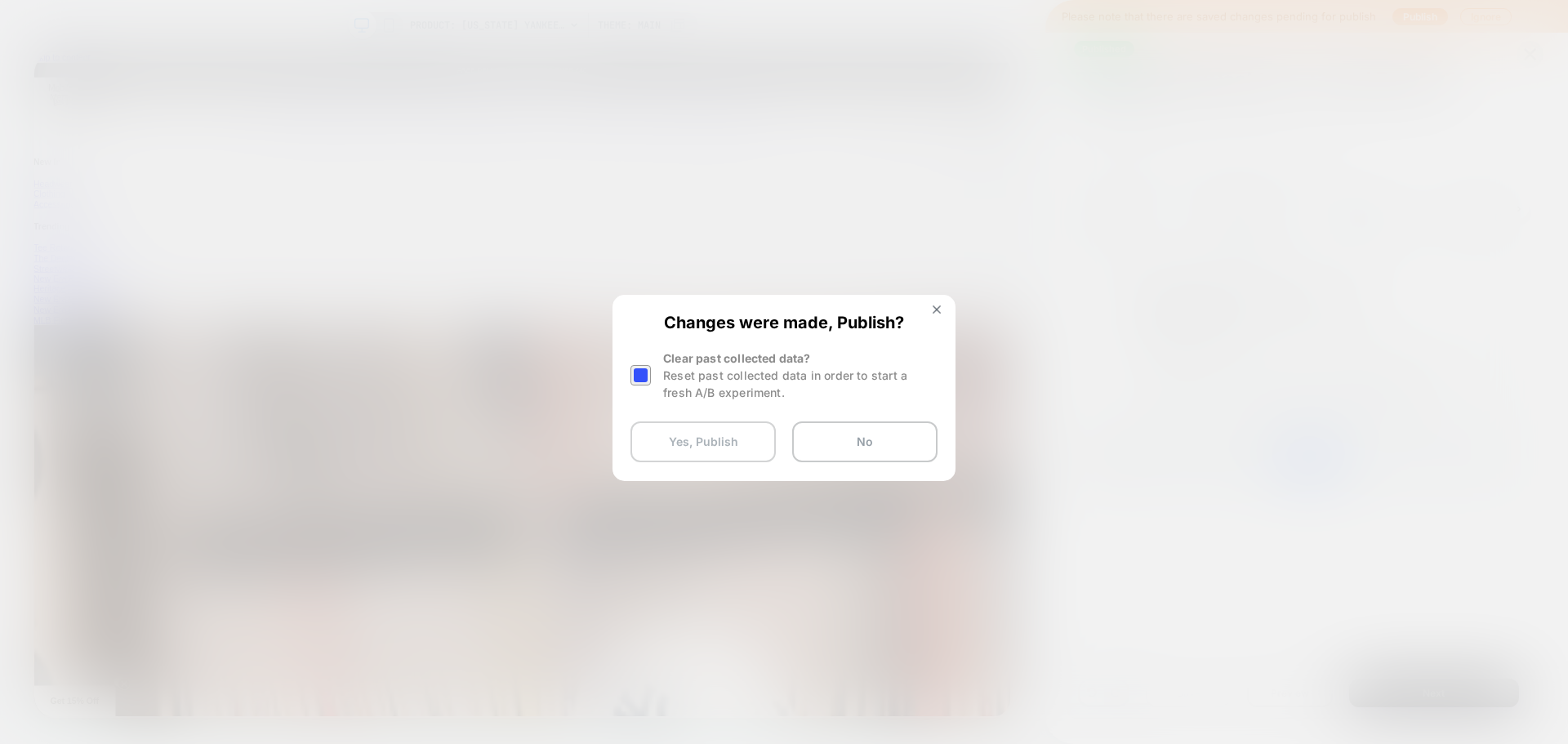
click at [747, 445] on button "Yes, Publish" at bounding box center [703, 441] width 146 height 41
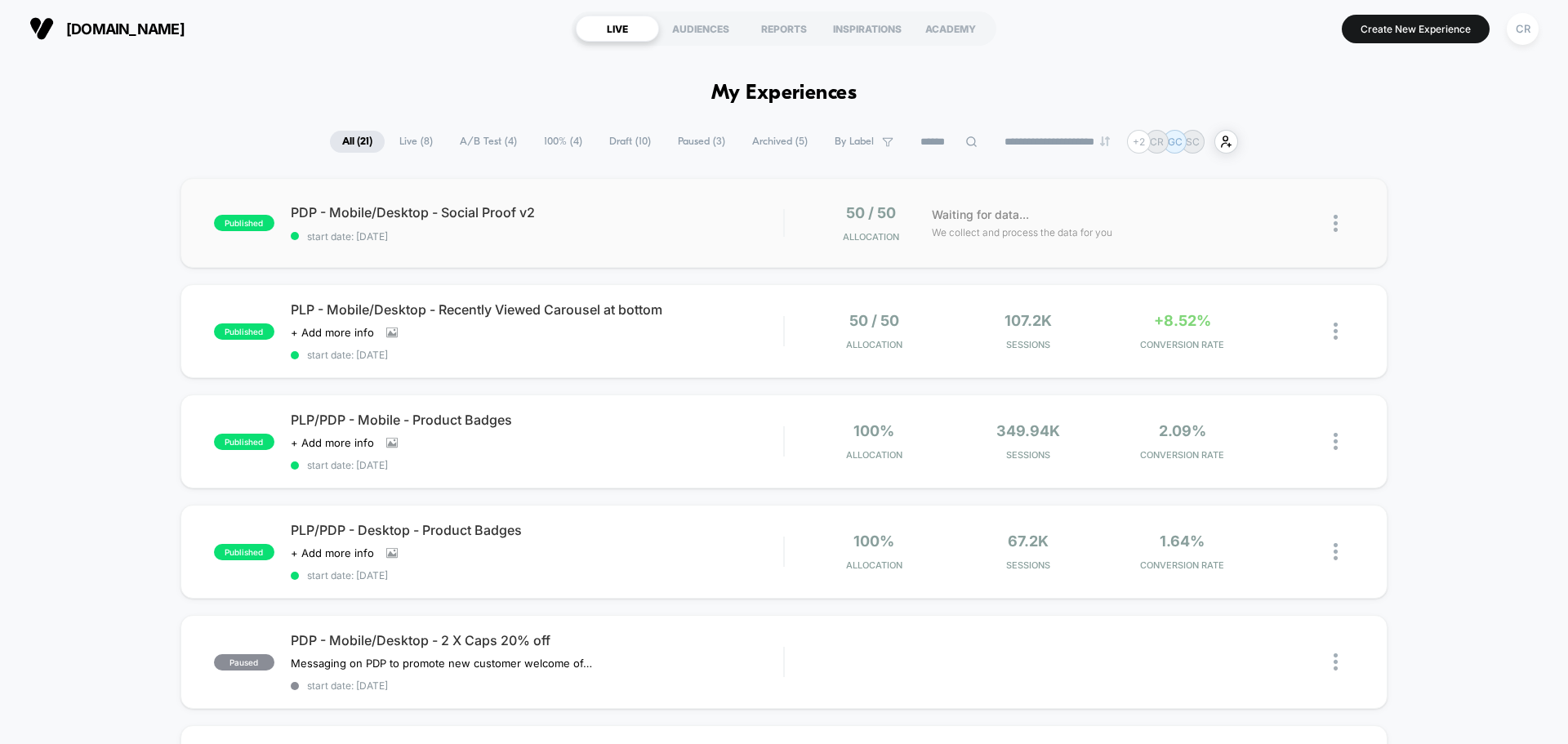
click at [1334, 224] on img at bounding box center [1335, 223] width 4 height 17
click at [956, 248] on div "published PDP - Mobile/Desktop - Social Proof v2 start date: [DATE] 50 / 50 All…" at bounding box center [784, 223] width 1207 height 90
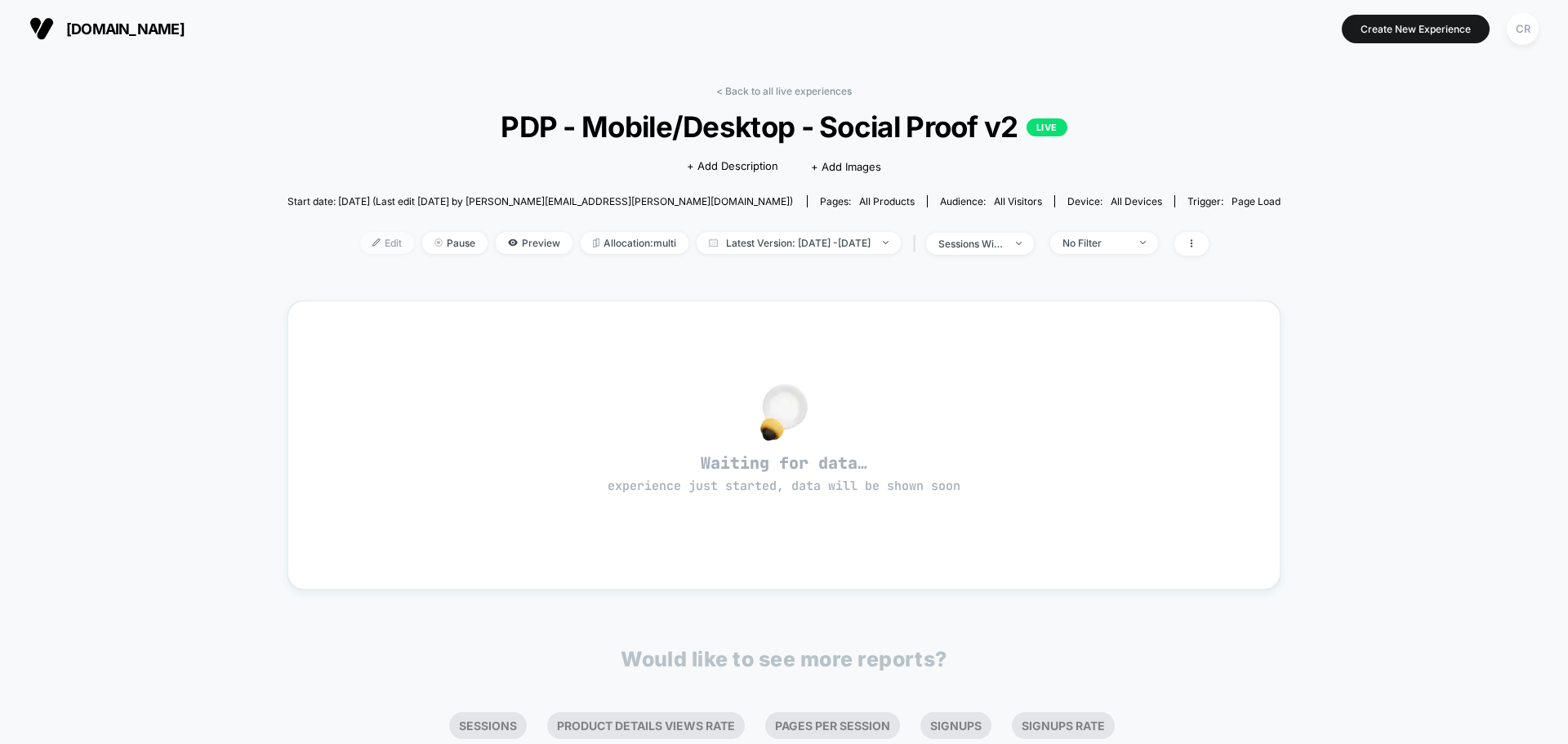
click at [361, 250] on span "Edit" at bounding box center [387, 243] width 53 height 22
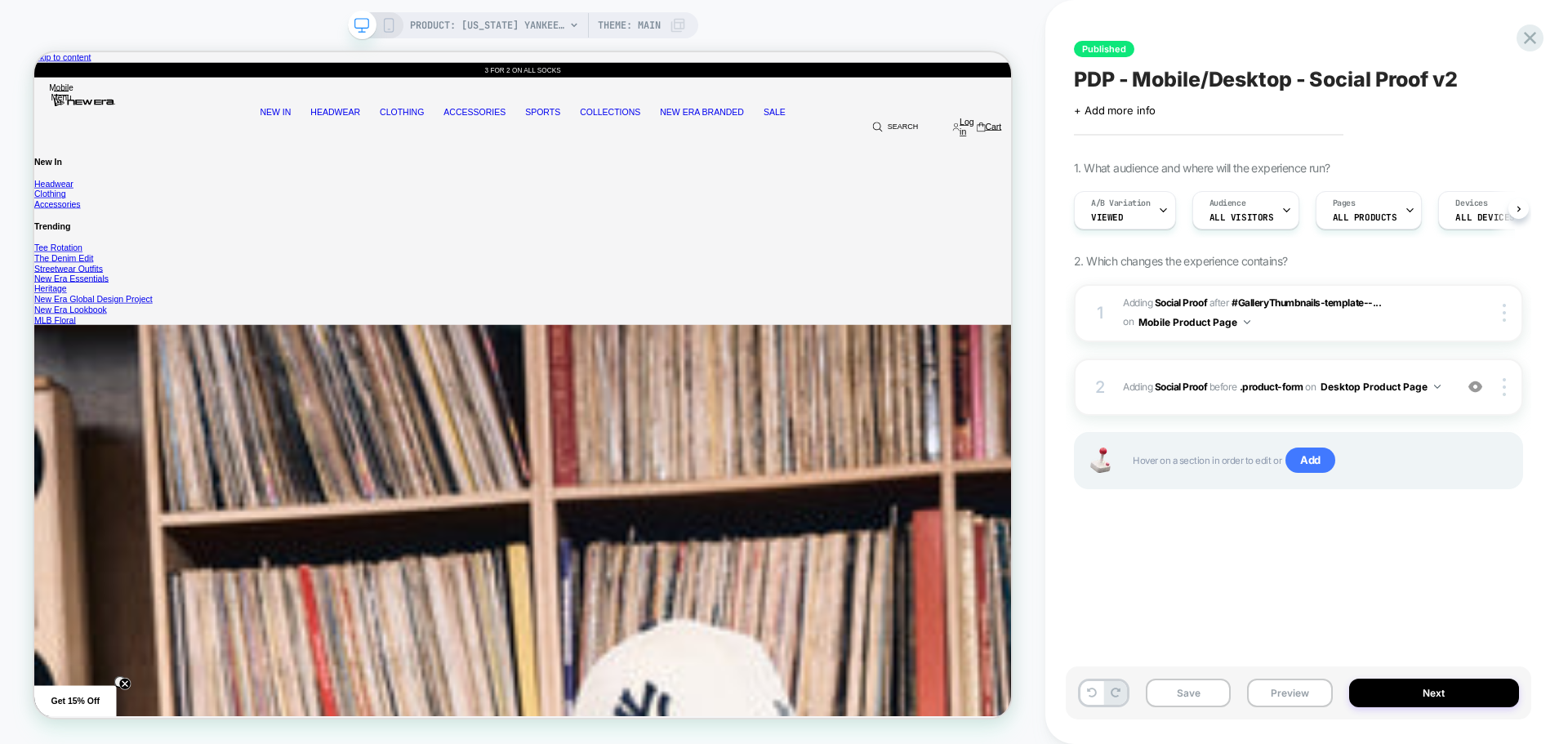
scroll to position [0, 1]
click at [392, 29] on rect at bounding box center [388, 25] width 9 height 13
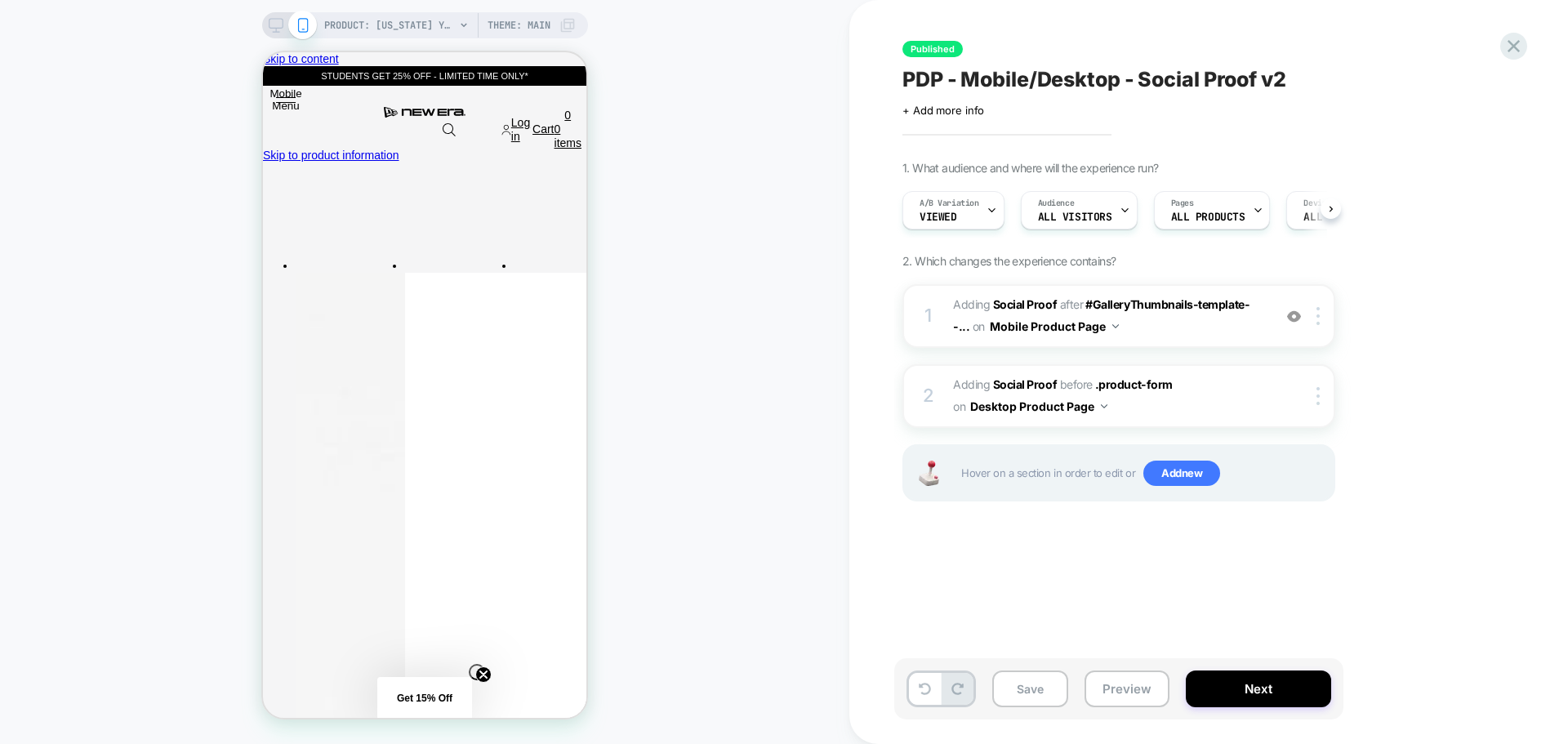
scroll to position [0, 1]
click at [1501, 58] on div "Published PDP - Mobile/Desktop - Social Proof v2 Click to edit experience detai…" at bounding box center [1201, 372] width 612 height 711
click at [1507, 49] on icon at bounding box center [1514, 46] width 22 height 22
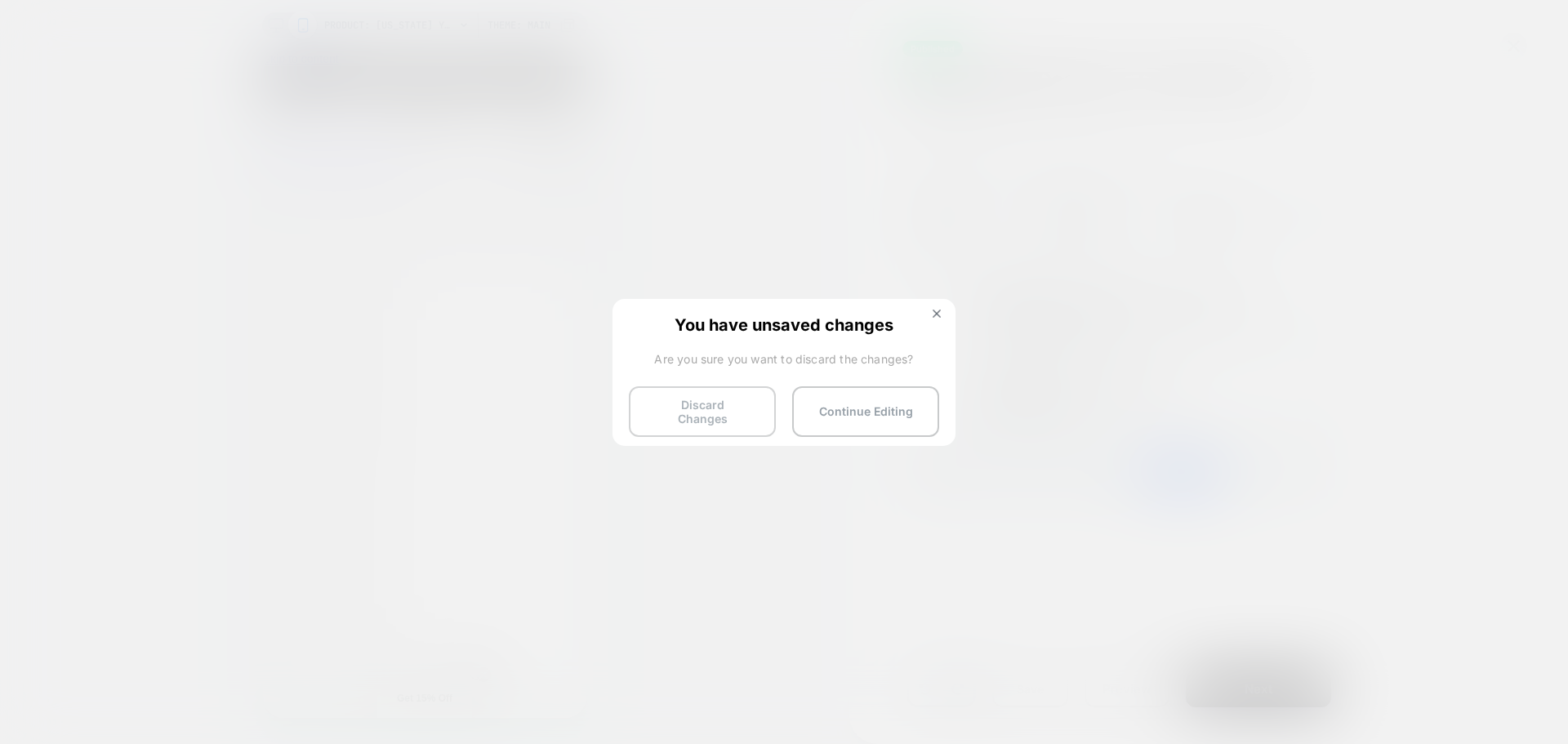
click at [691, 407] on button "Discard Changes" at bounding box center [702, 411] width 147 height 51
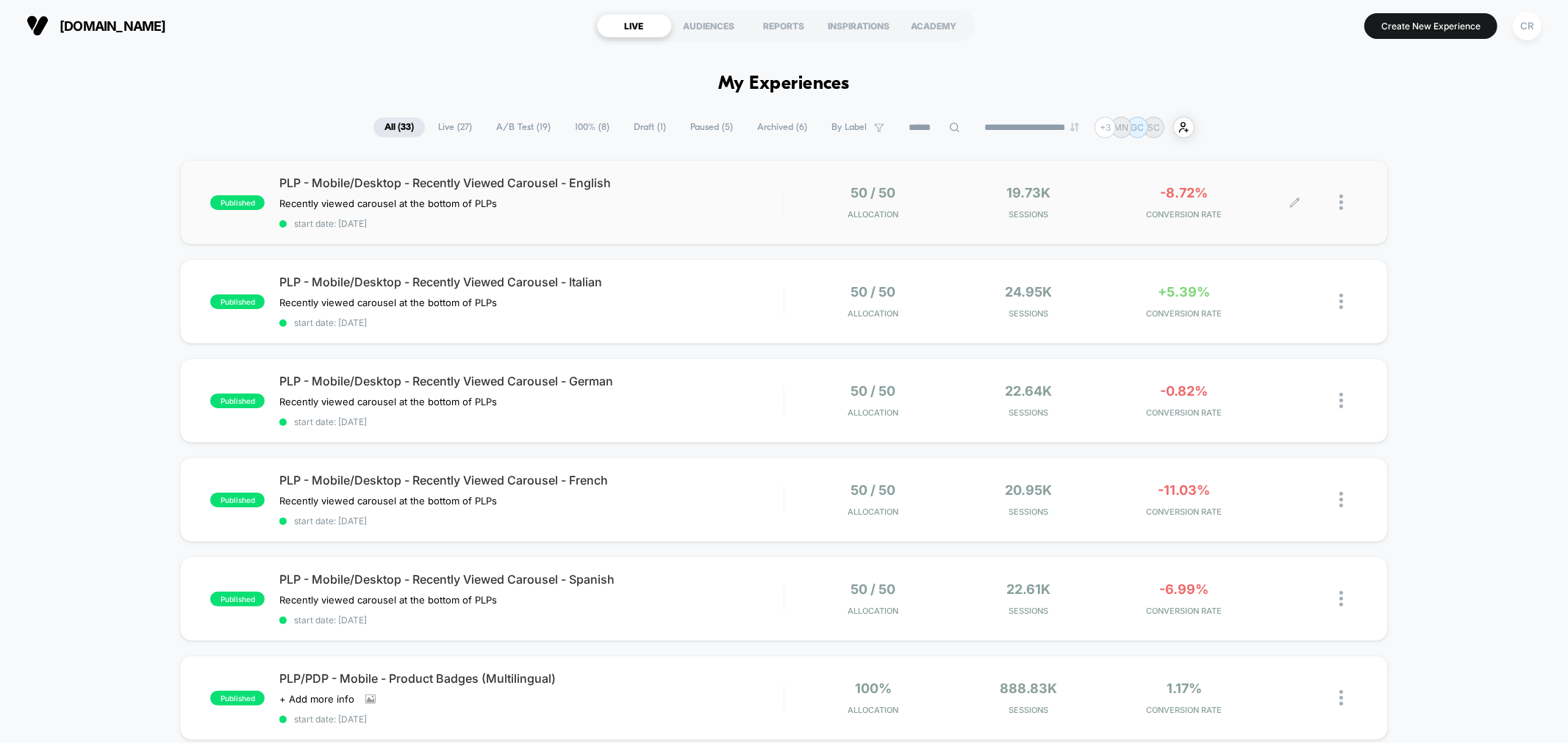
click at [1198, 194] on span "-8.72%" at bounding box center [1185, 192] width 48 height 15
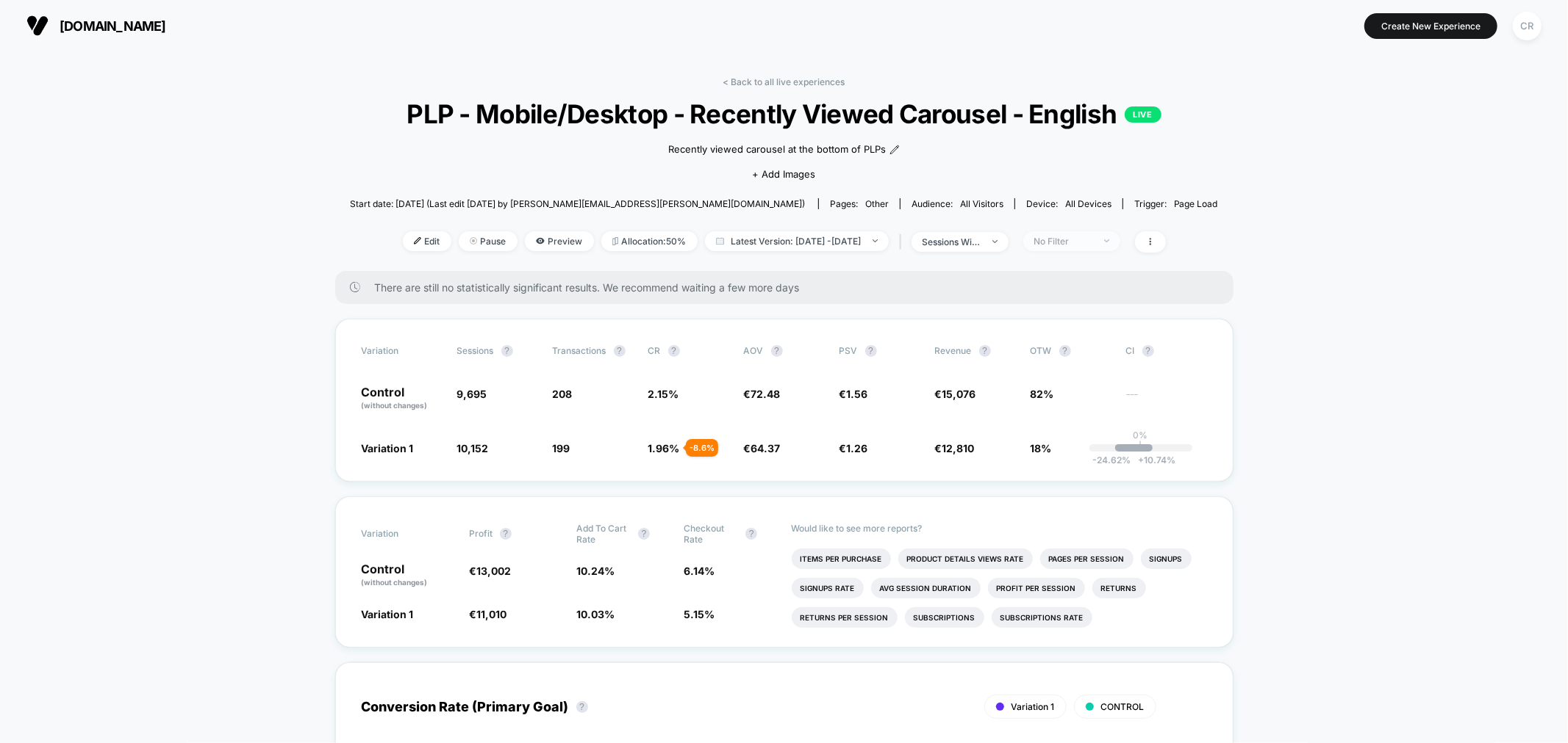
click at [1083, 247] on div "No Filter" at bounding box center [1063, 241] width 59 height 11
click at [1078, 320] on div "Mobile Visitors" at bounding box center [1072, 327] width 94 height 14
click at [1074, 495] on button "Save" at bounding box center [1092, 486] width 135 height 24
click at [1121, 251] on span "Mobile" at bounding box center [1071, 241] width 97 height 20
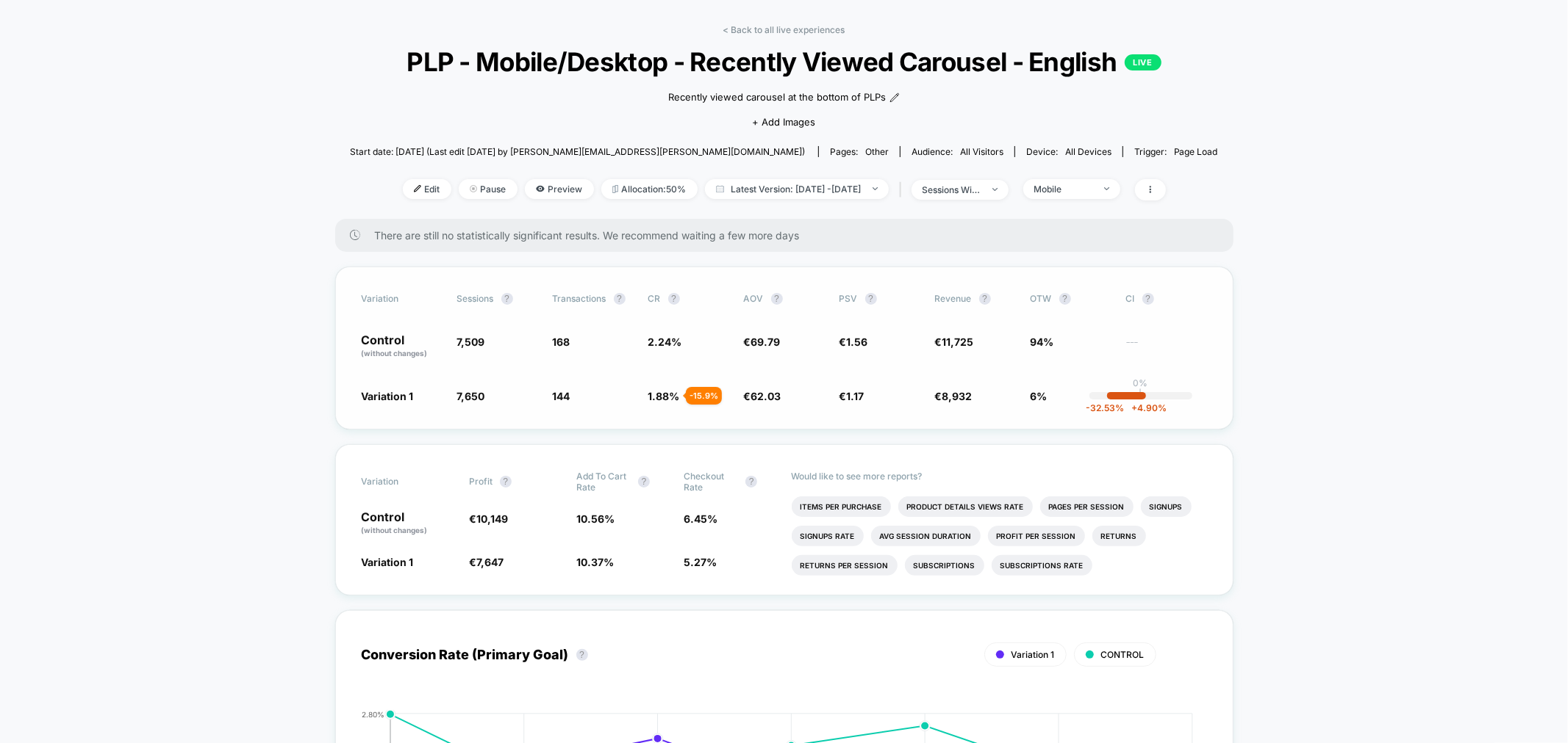
scroll to position [82, 0]
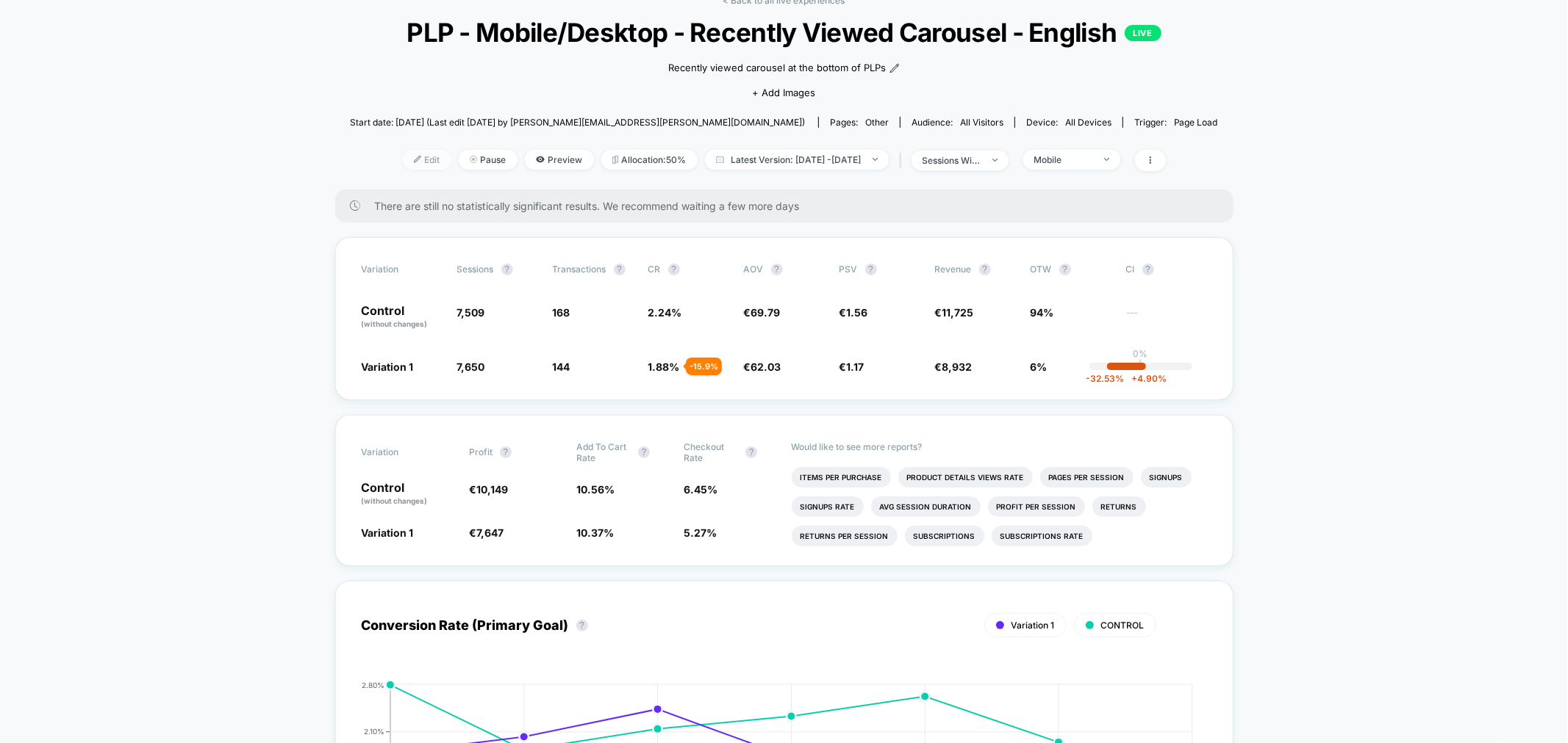
click at [403, 169] on span "Edit" at bounding box center [427, 159] width 48 height 20
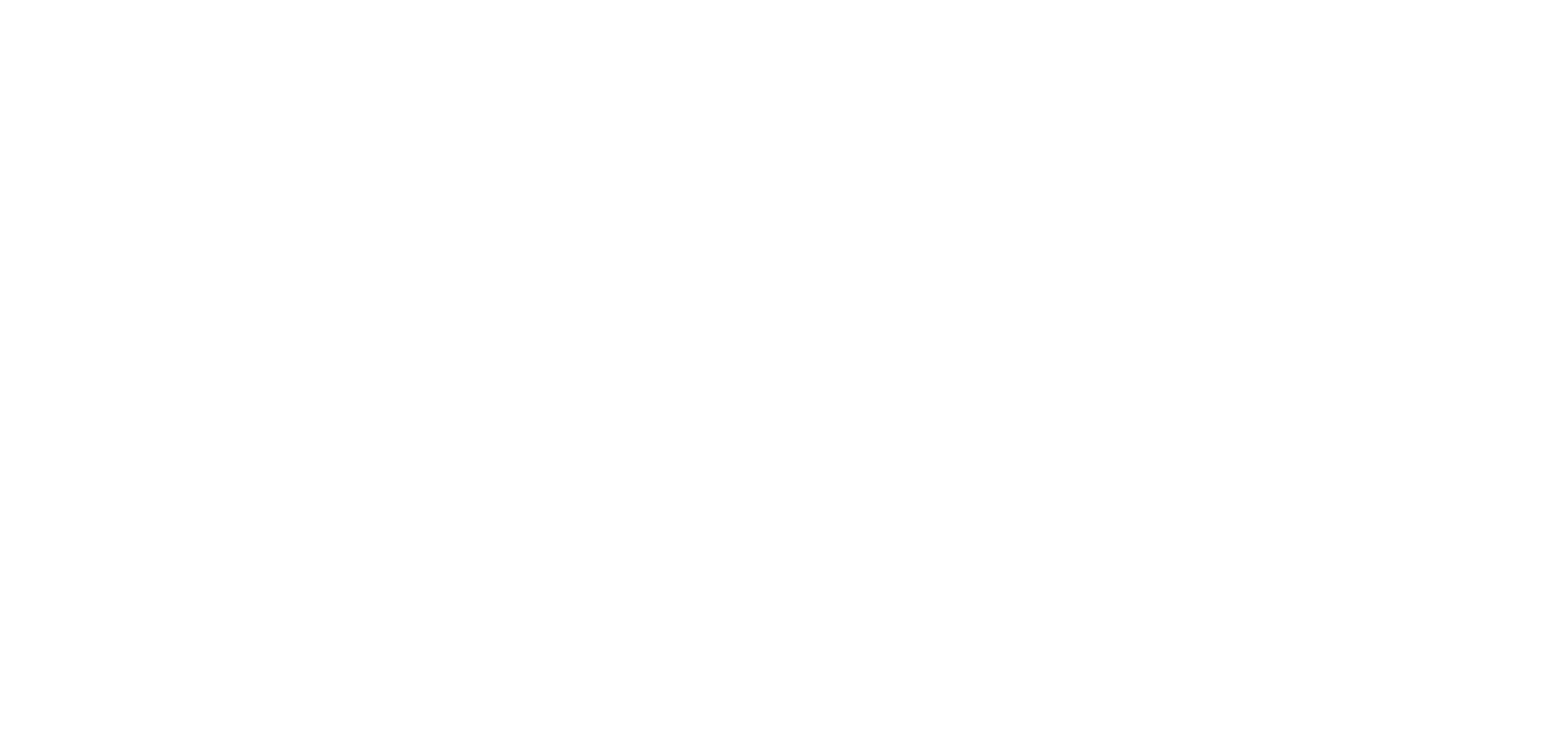
click at [398, 6] on html "Display size not supported Unfortunately, our dashboard is not supported on a m…" at bounding box center [784, 3] width 1568 height 6
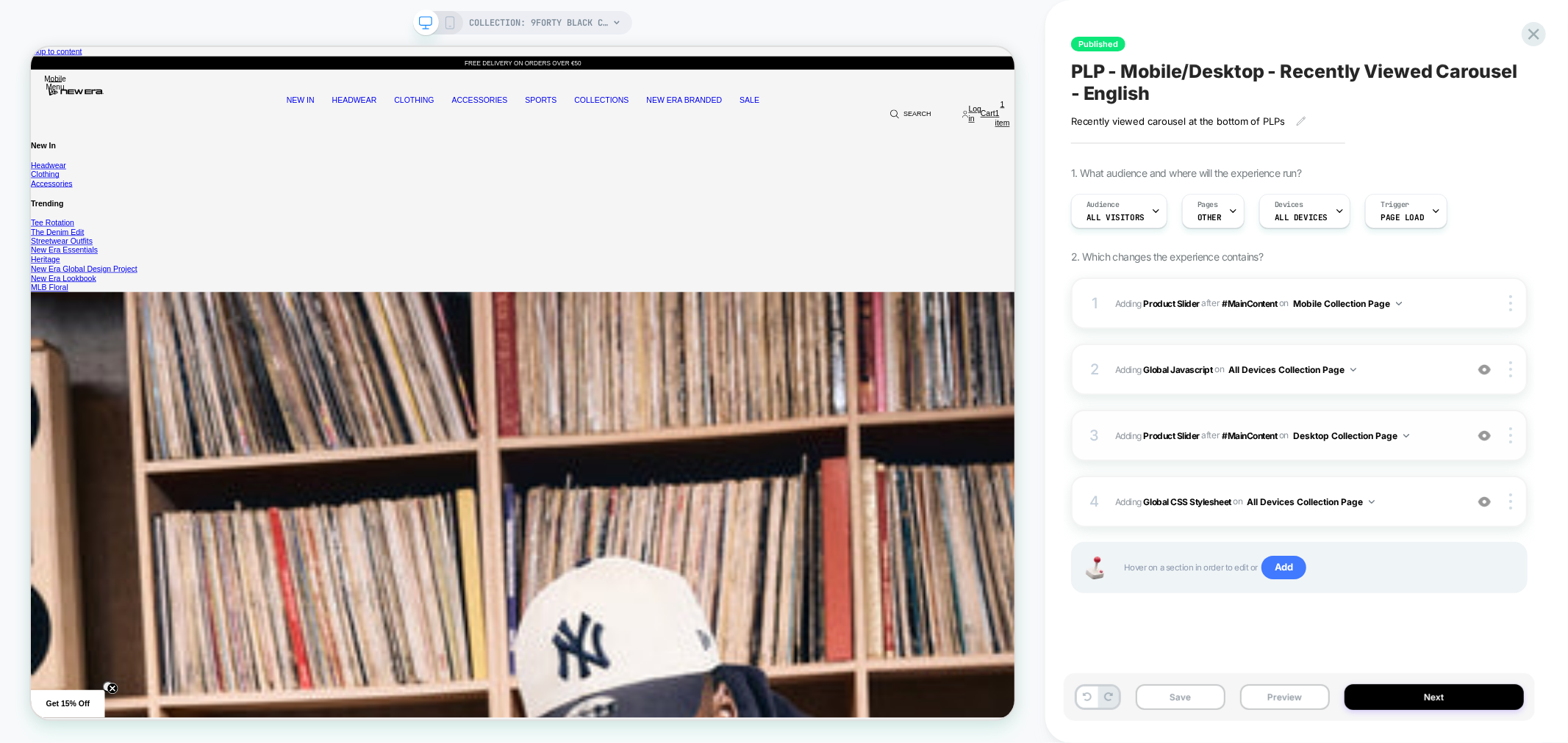
click at [1435, 433] on span "#_loomi_addon_1756896069413 Adding Product Slider AFTER #MainContent #MainConte…" at bounding box center [1286, 436] width 342 height 19
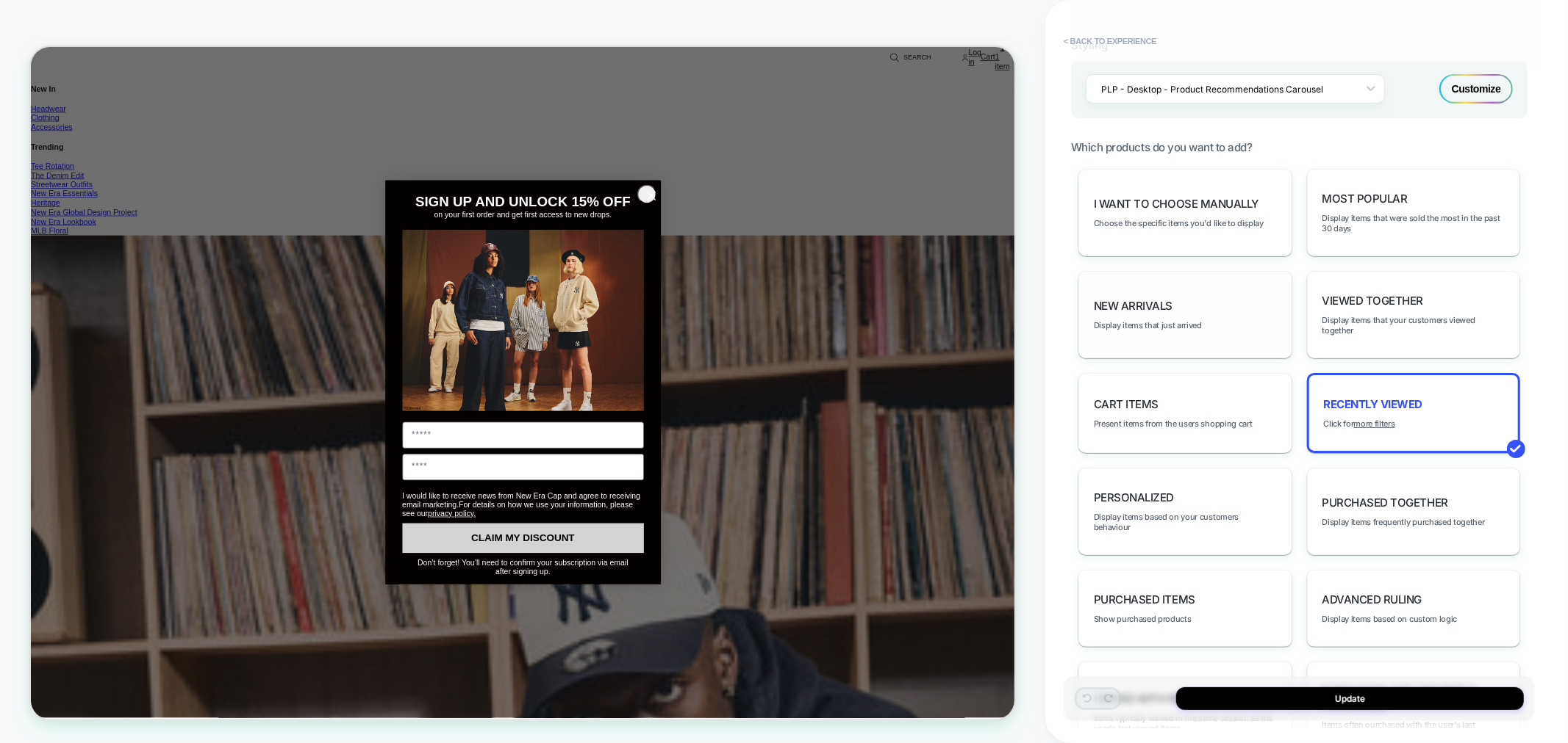
scroll to position [674, 0]
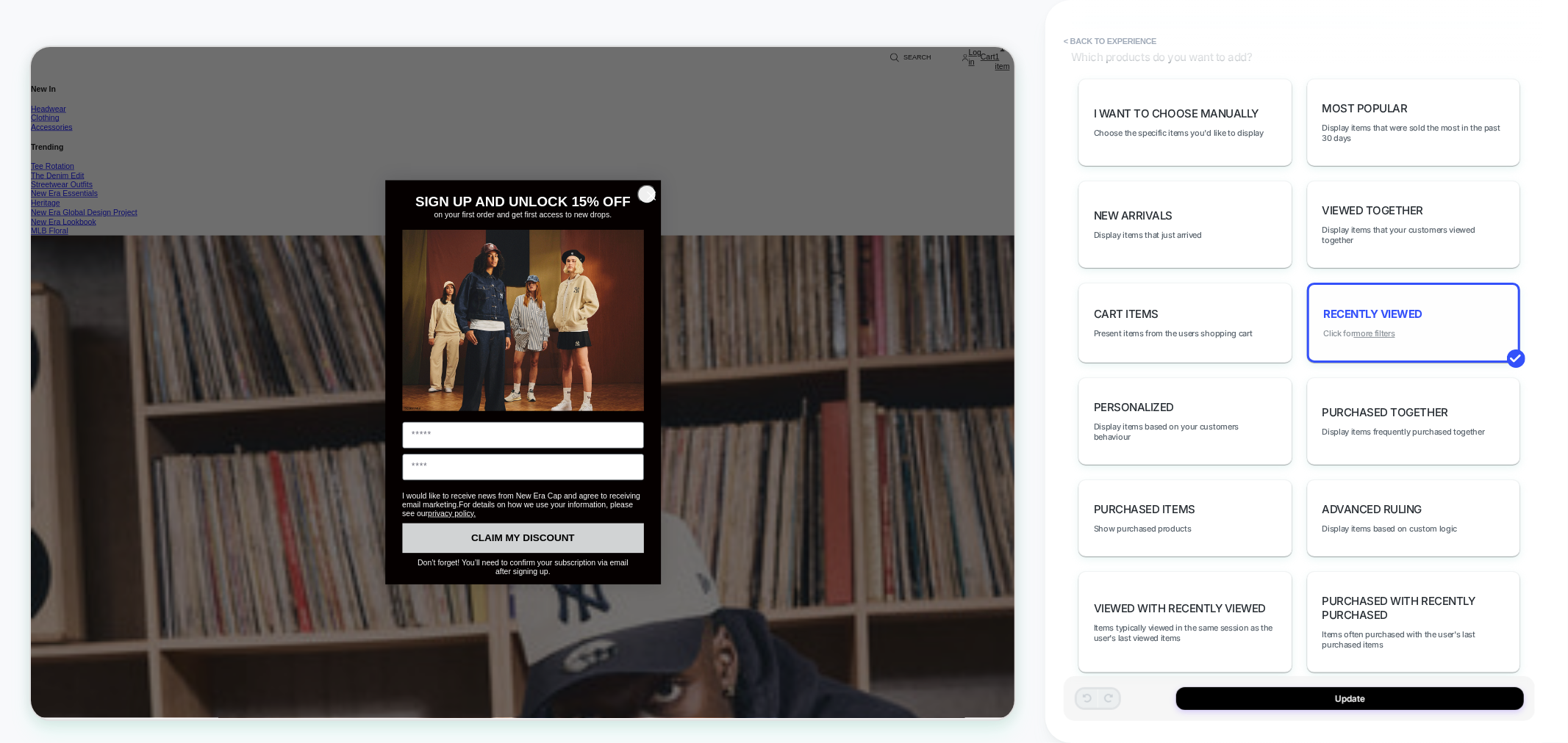
click at [1376, 329] on u "more filters" at bounding box center [1375, 334] width 41 height 11
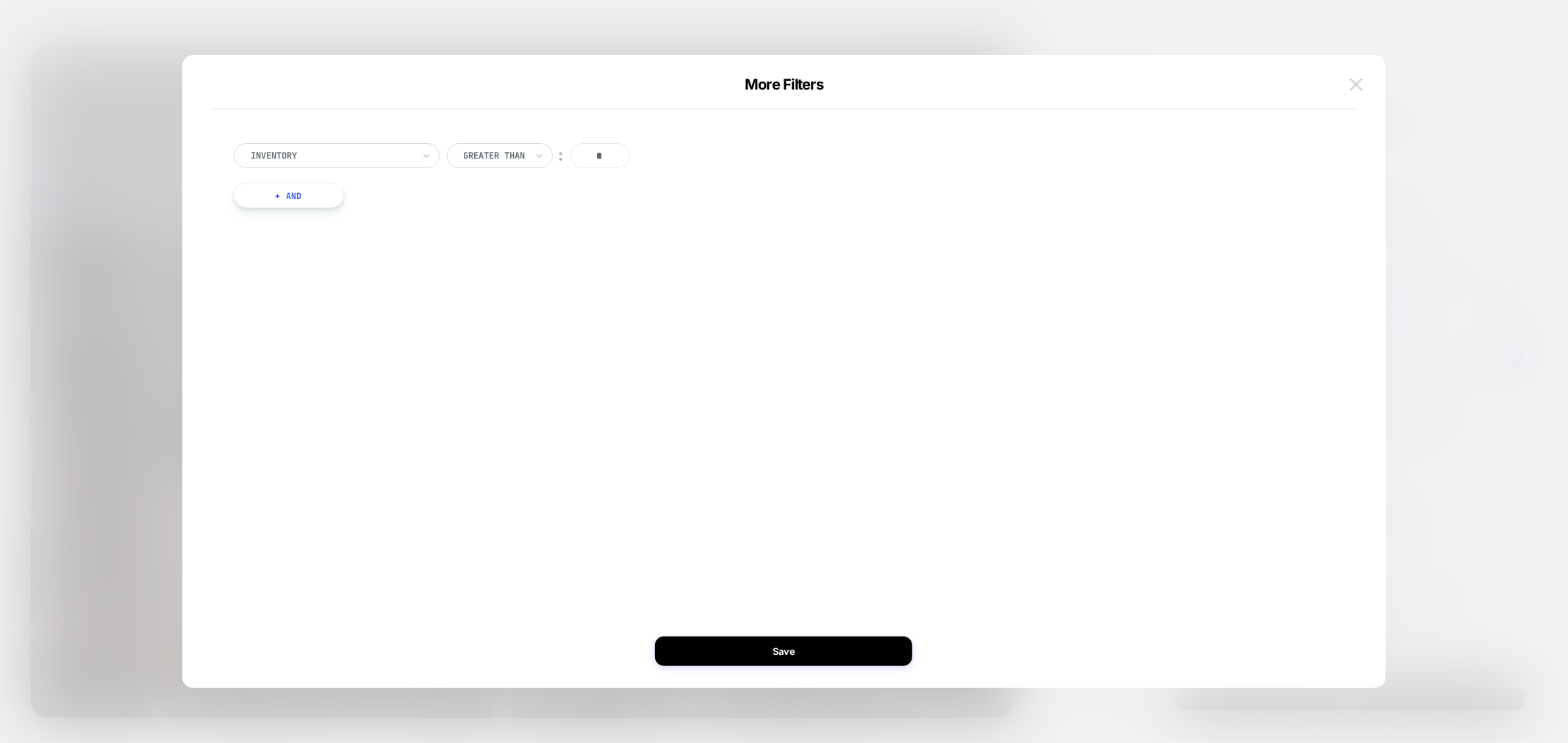
click at [1359, 82] on img at bounding box center [1356, 84] width 13 height 12
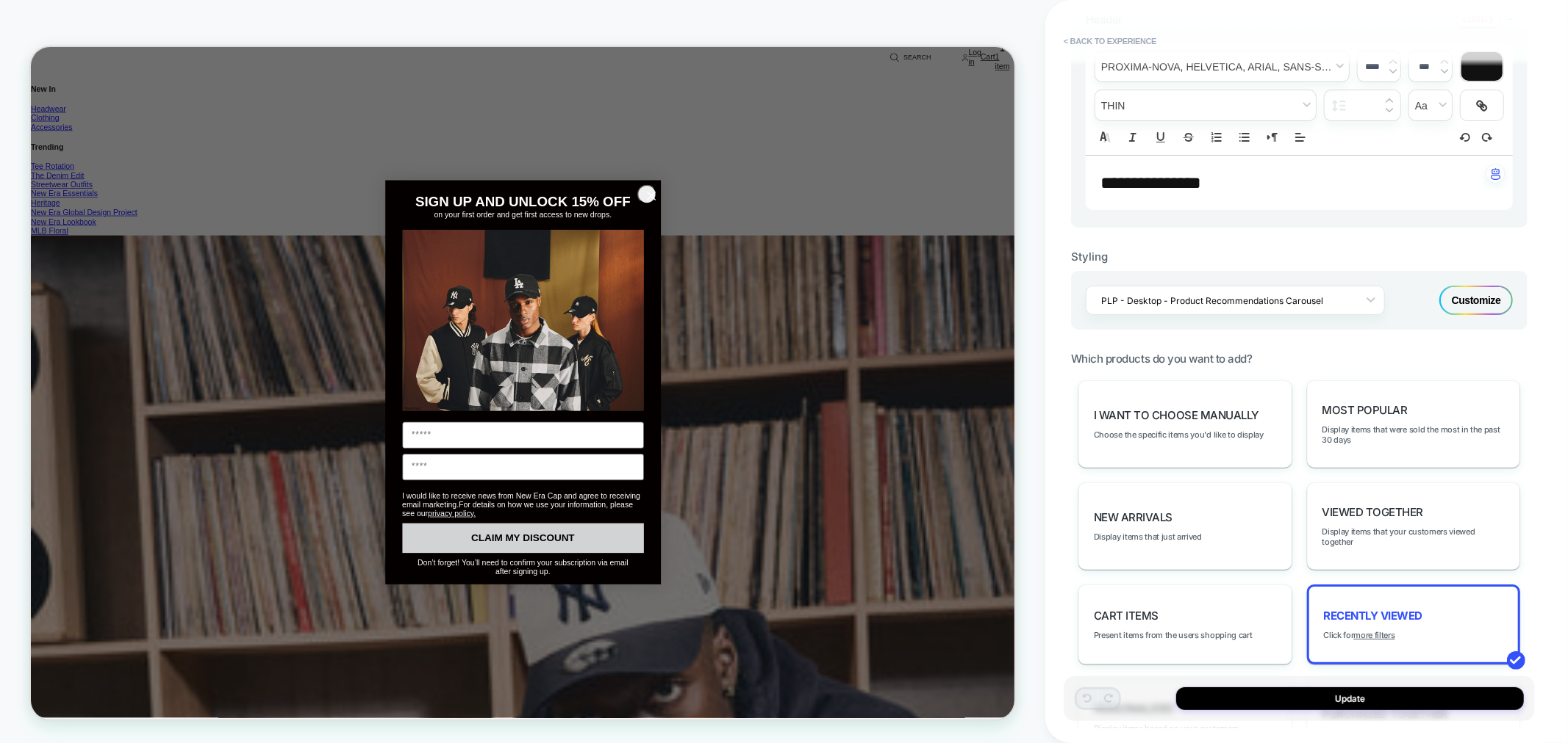
scroll to position [266, 0]
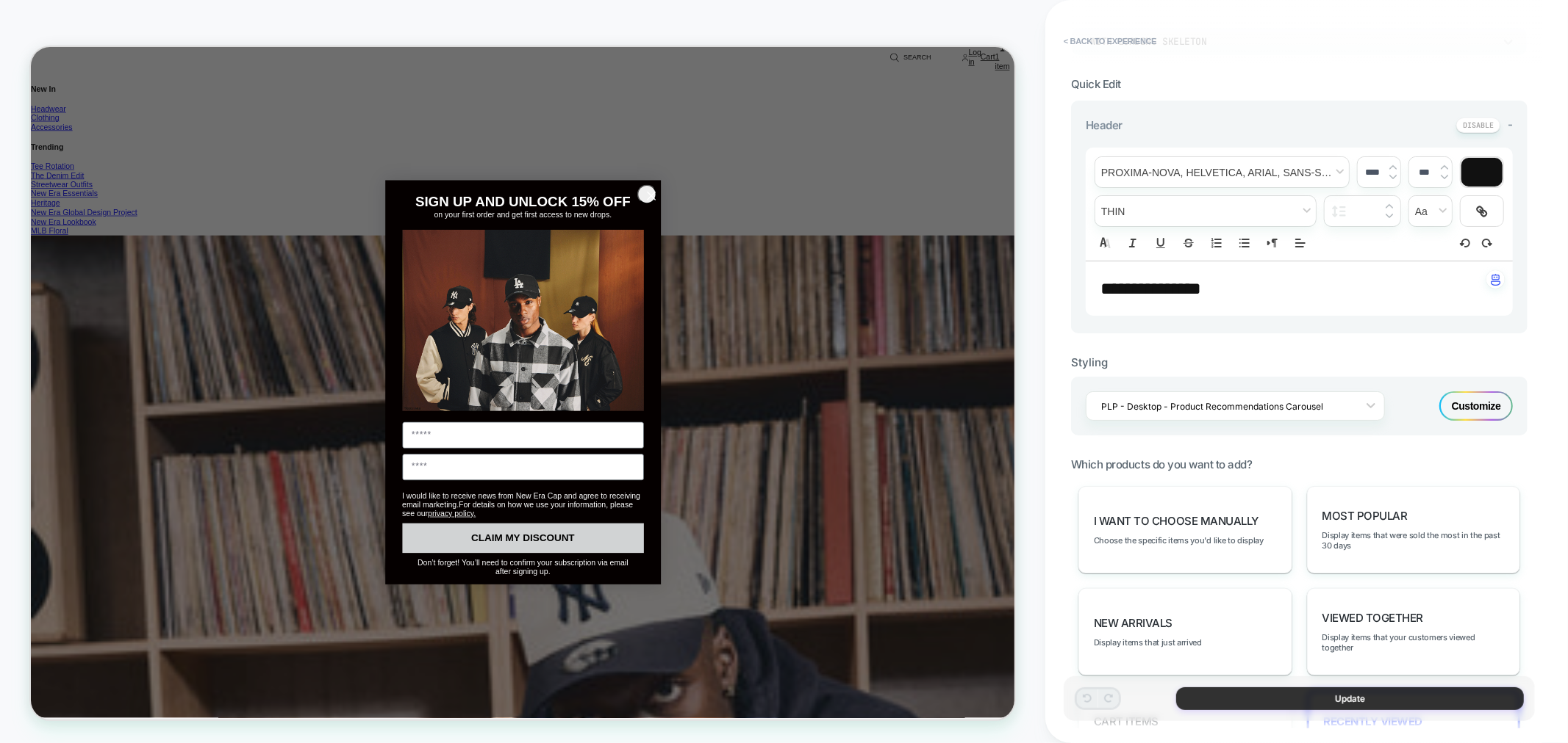
click at [1271, 696] on button "Update" at bounding box center [1350, 699] width 348 height 23
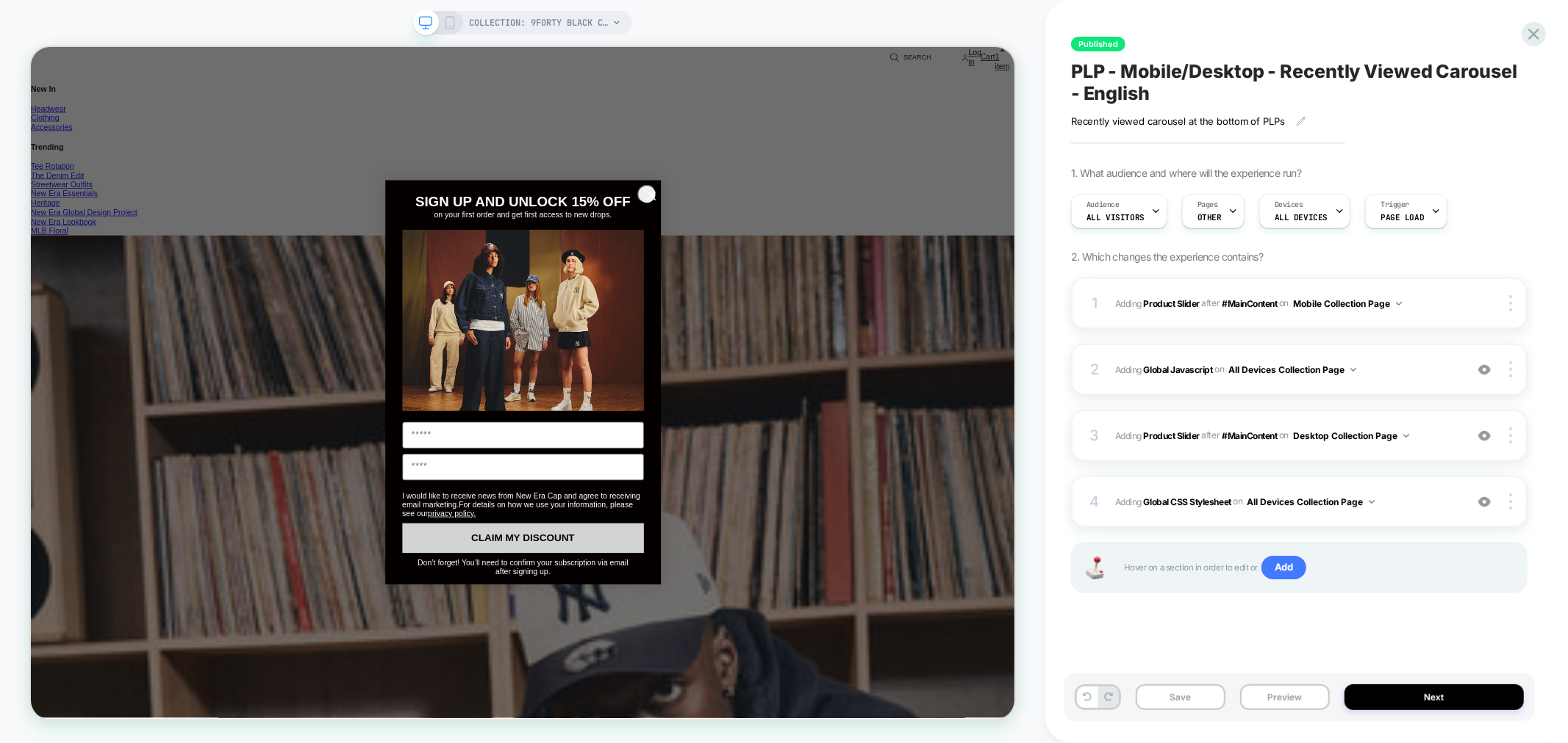
click at [452, 19] on icon at bounding box center [449, 22] width 13 height 13
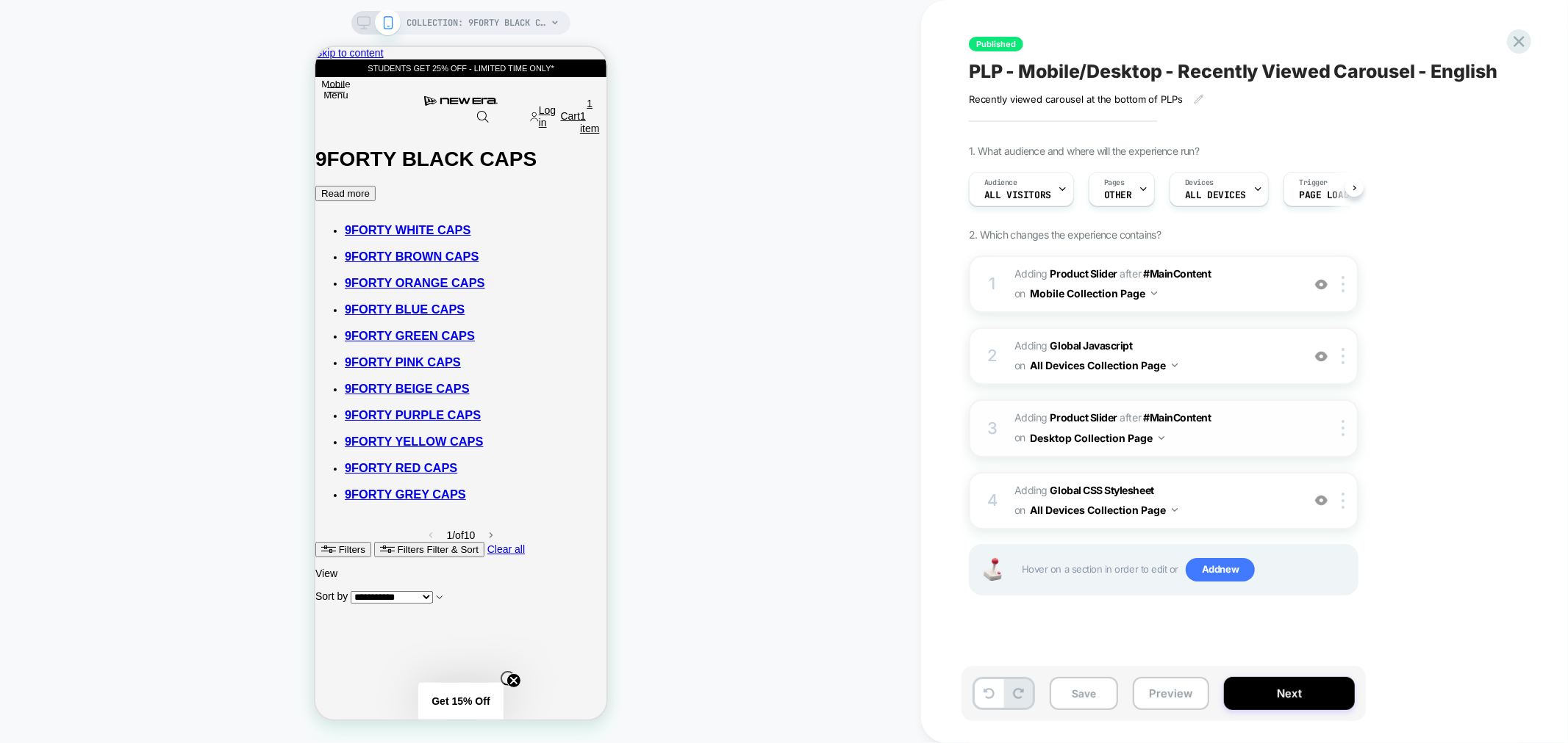
scroll to position [0, 1]
click at [1262, 279] on span "#_loomi_addon_1756894315872 Adding Product Slider AFTER #MainContent #MainConte…" at bounding box center [1154, 284] width 280 height 40
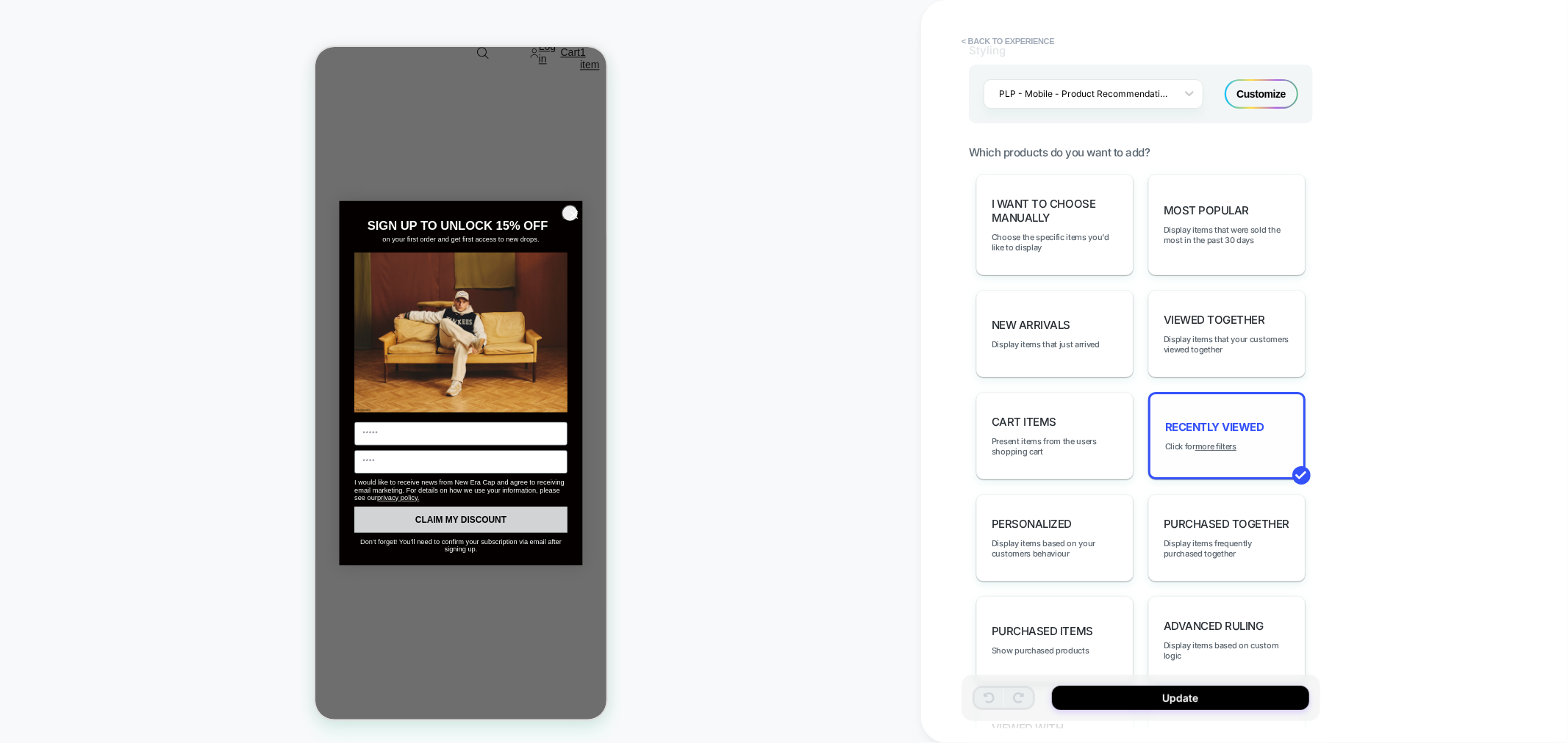
scroll to position [652, 0]
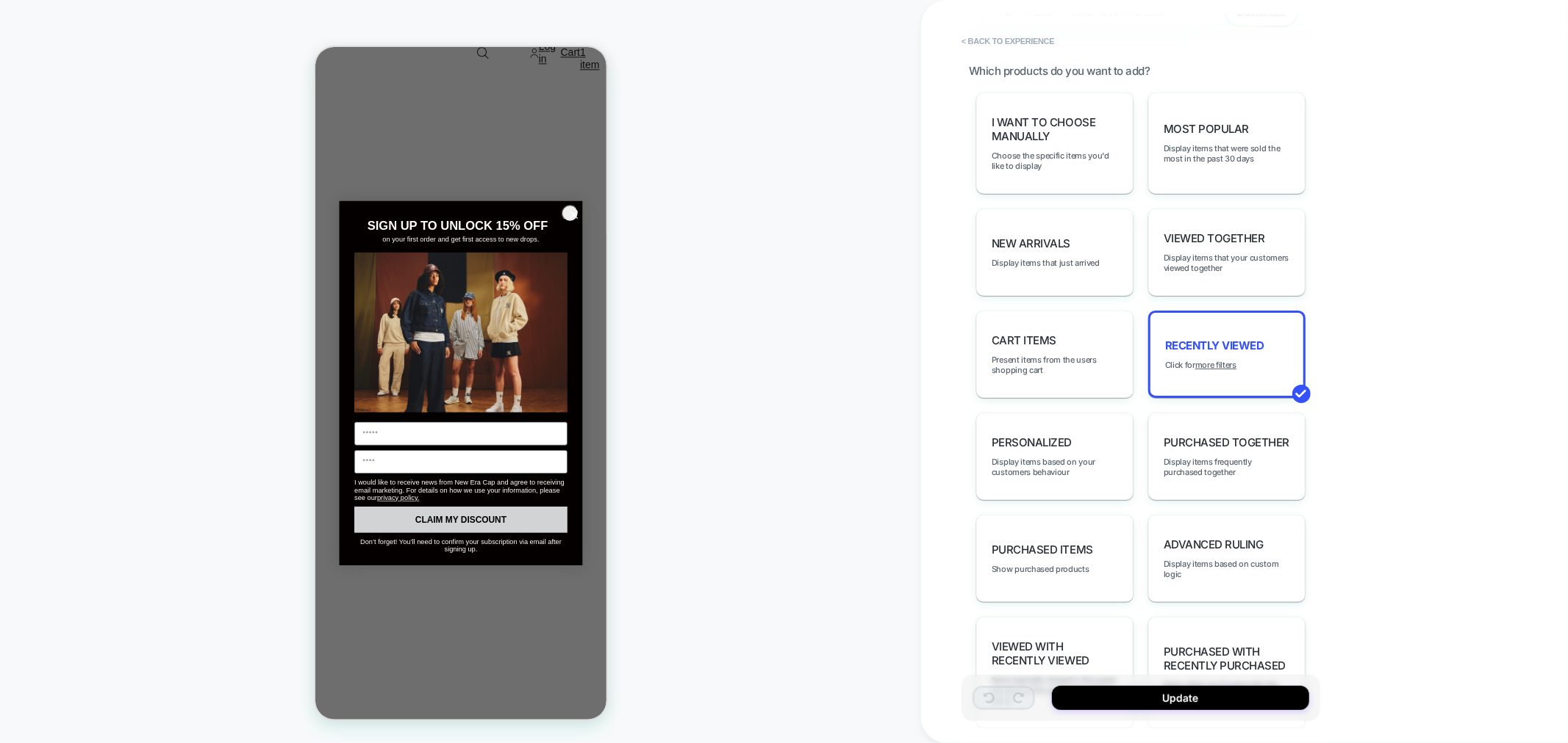
click at [578, 216] on icon "Close dialog" at bounding box center [572, 214] width 17 height 17
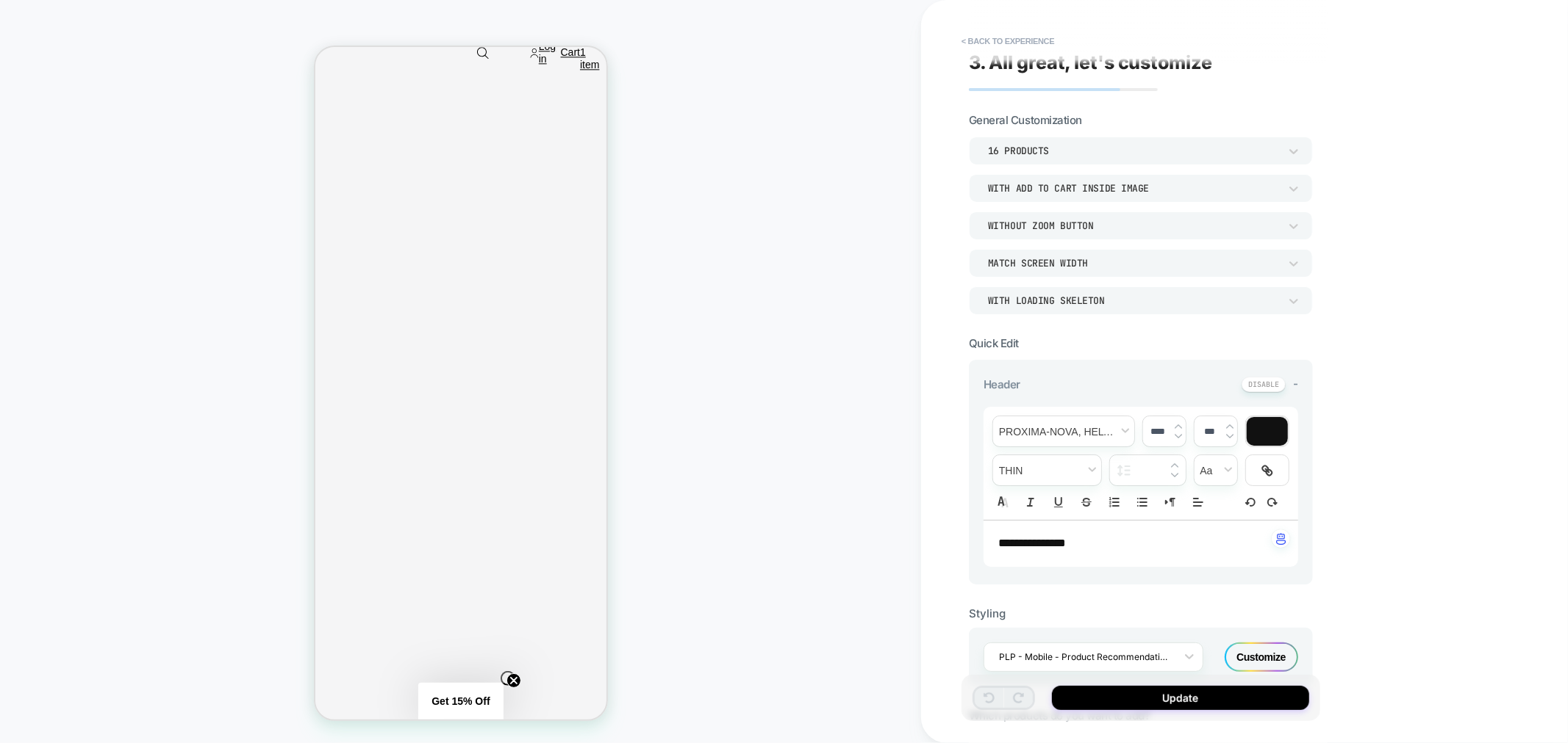
scroll to position [0, 0]
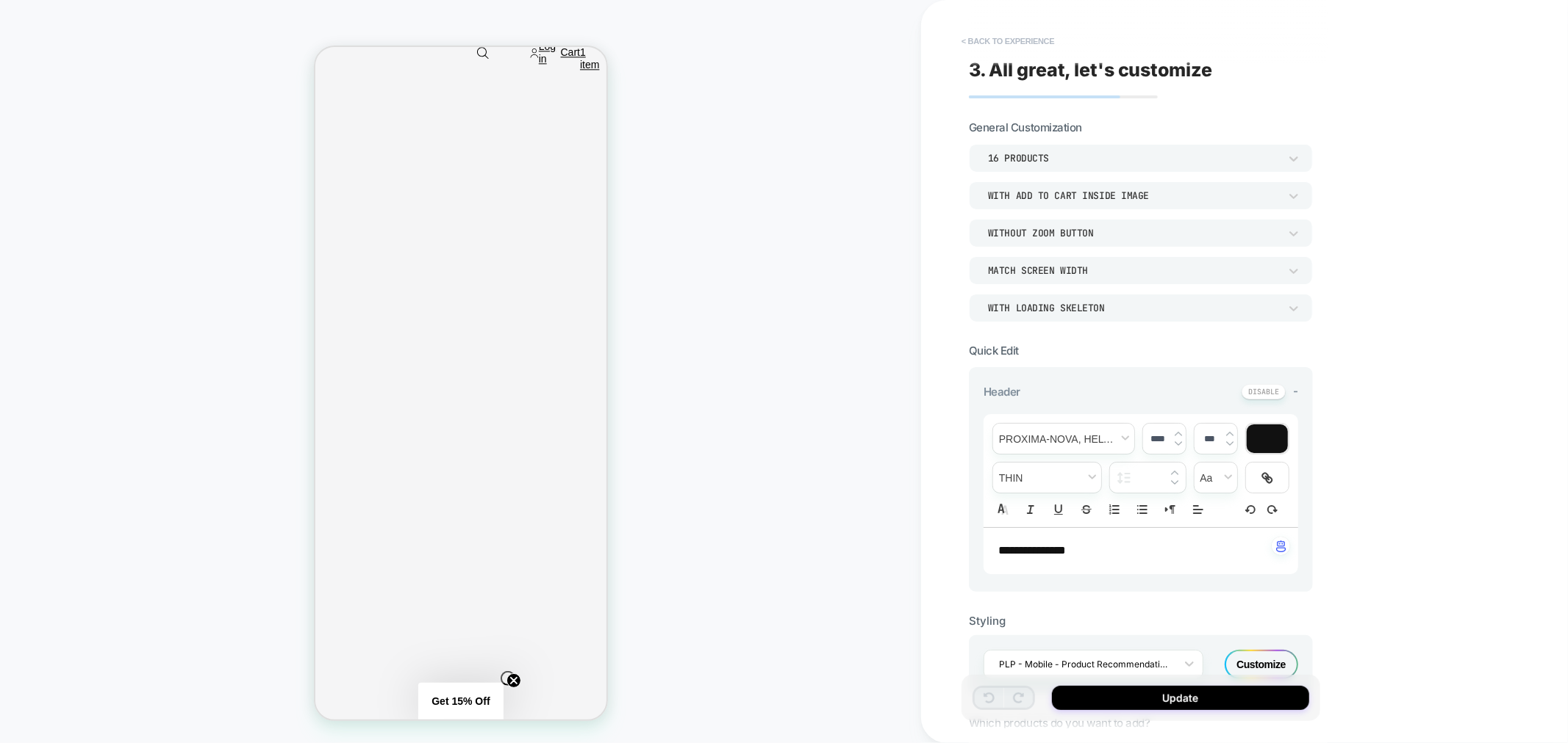
click at [1022, 36] on button "< Back to experience" at bounding box center [1007, 41] width 107 height 23
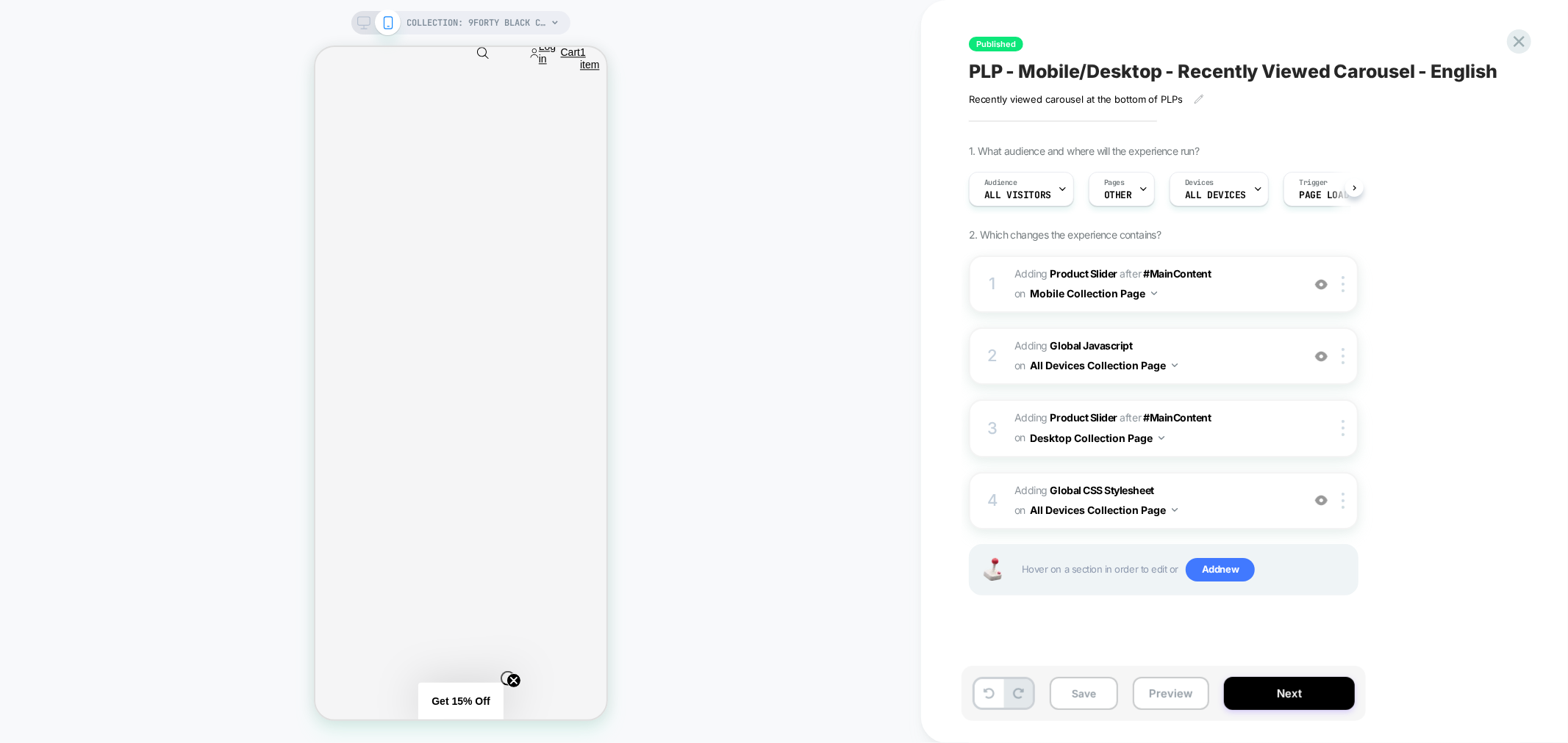
scroll to position [0, 1]
click at [1512, 42] on icon at bounding box center [1519, 41] width 20 height 20
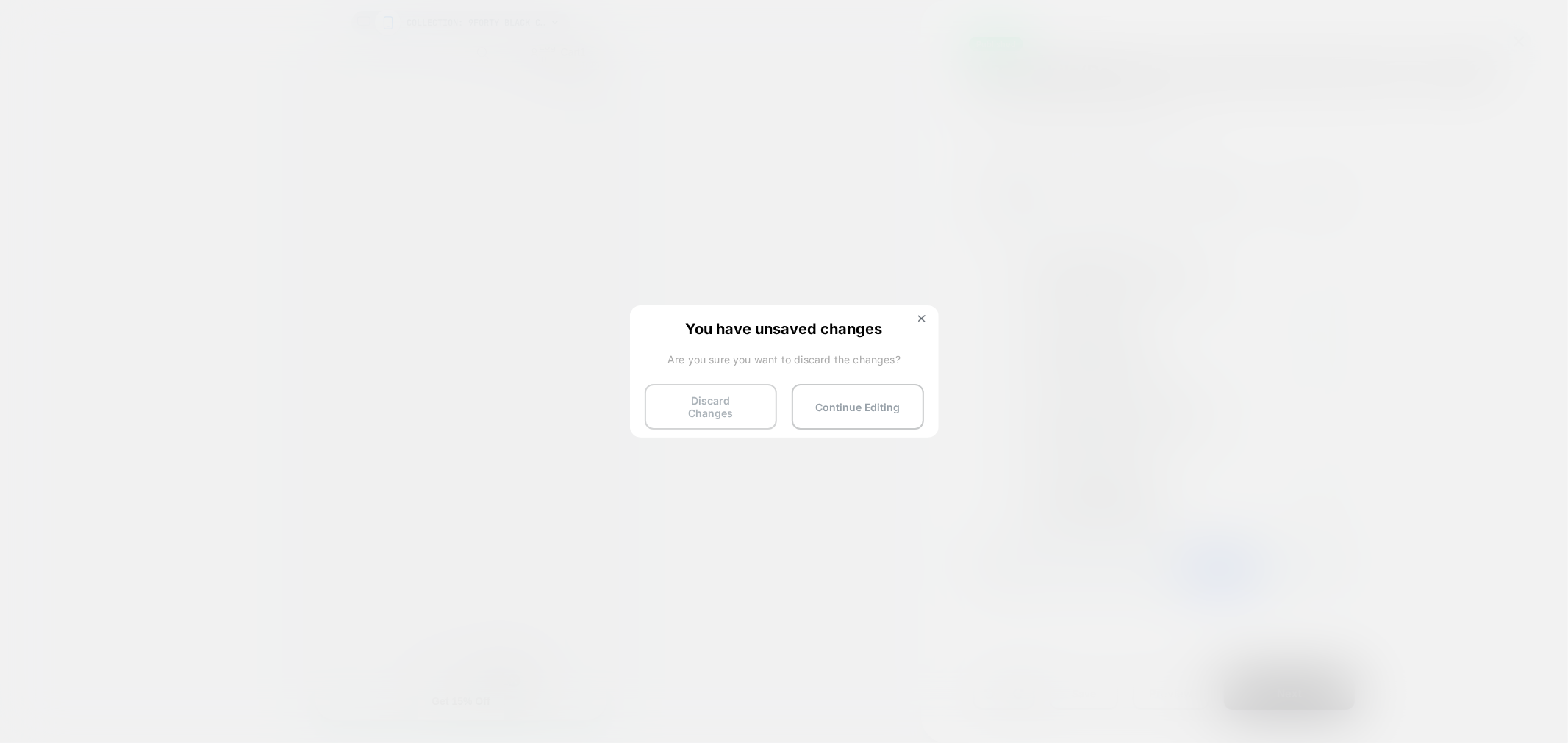
click at [752, 406] on button "Discard Changes" at bounding box center [710, 406] width 132 height 45
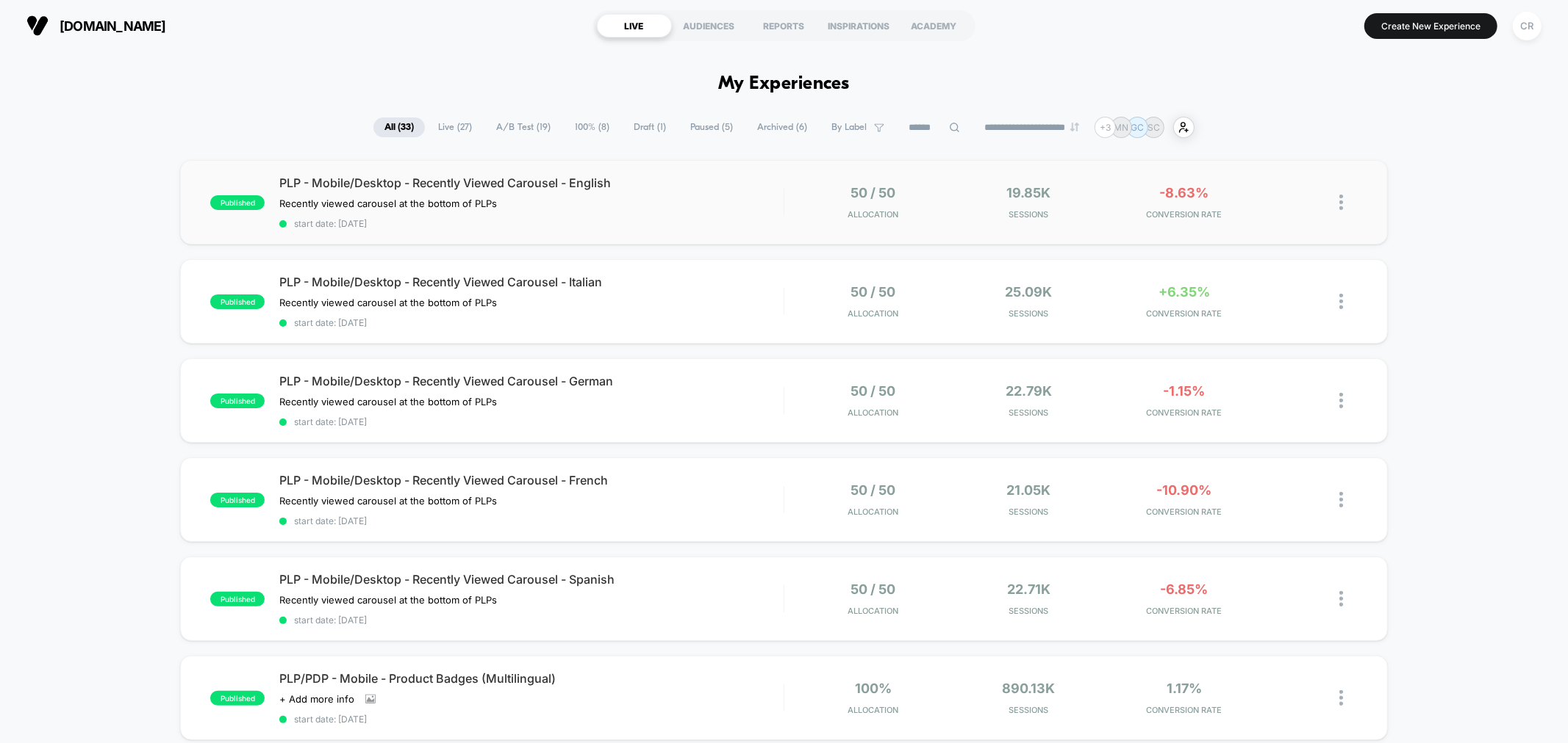
click at [1341, 206] on img at bounding box center [1341, 201] width 4 height 15
click at [1291, 190] on div "Pause" at bounding box center [1266, 185] width 132 height 33
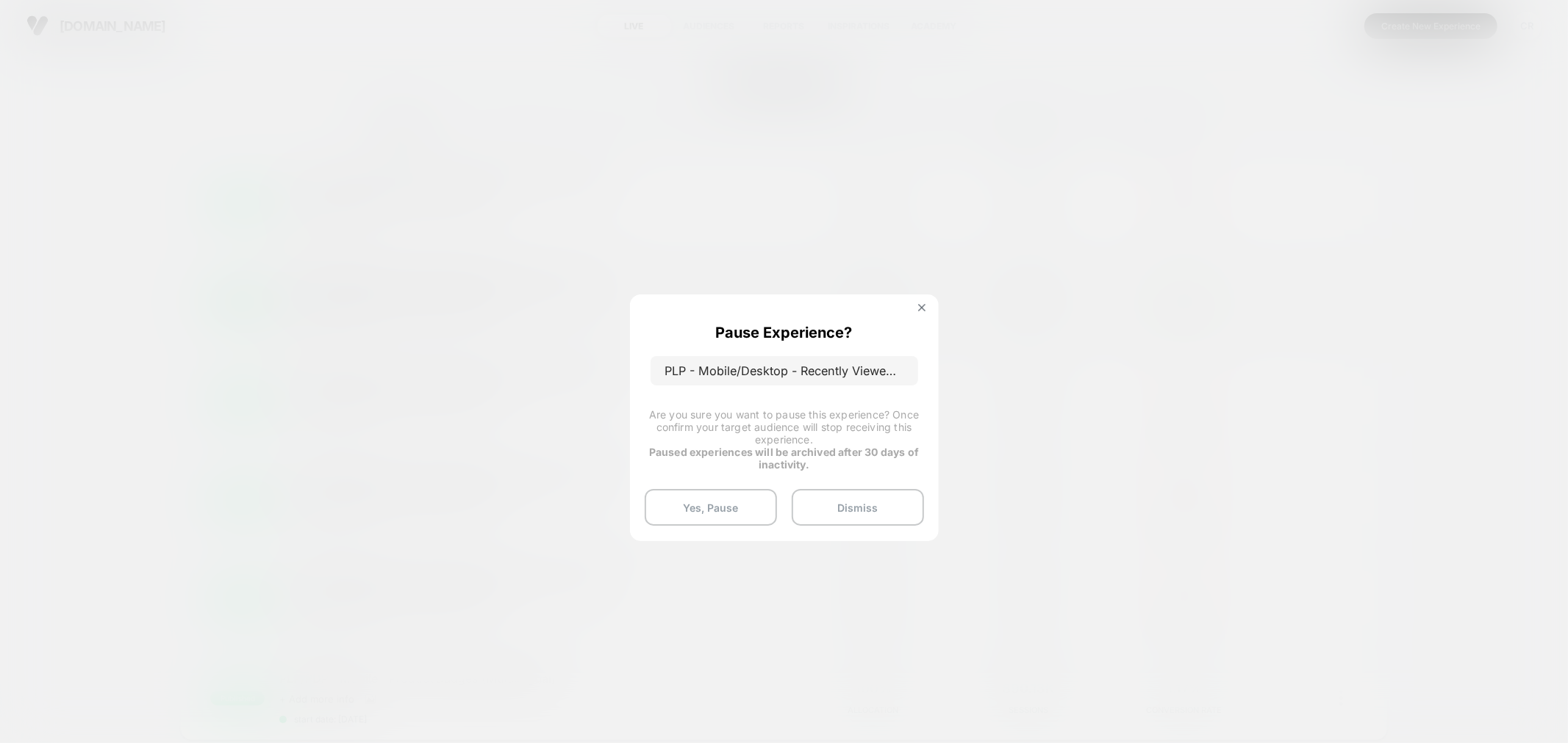
click at [926, 312] on button at bounding box center [922, 310] width 16 height 12
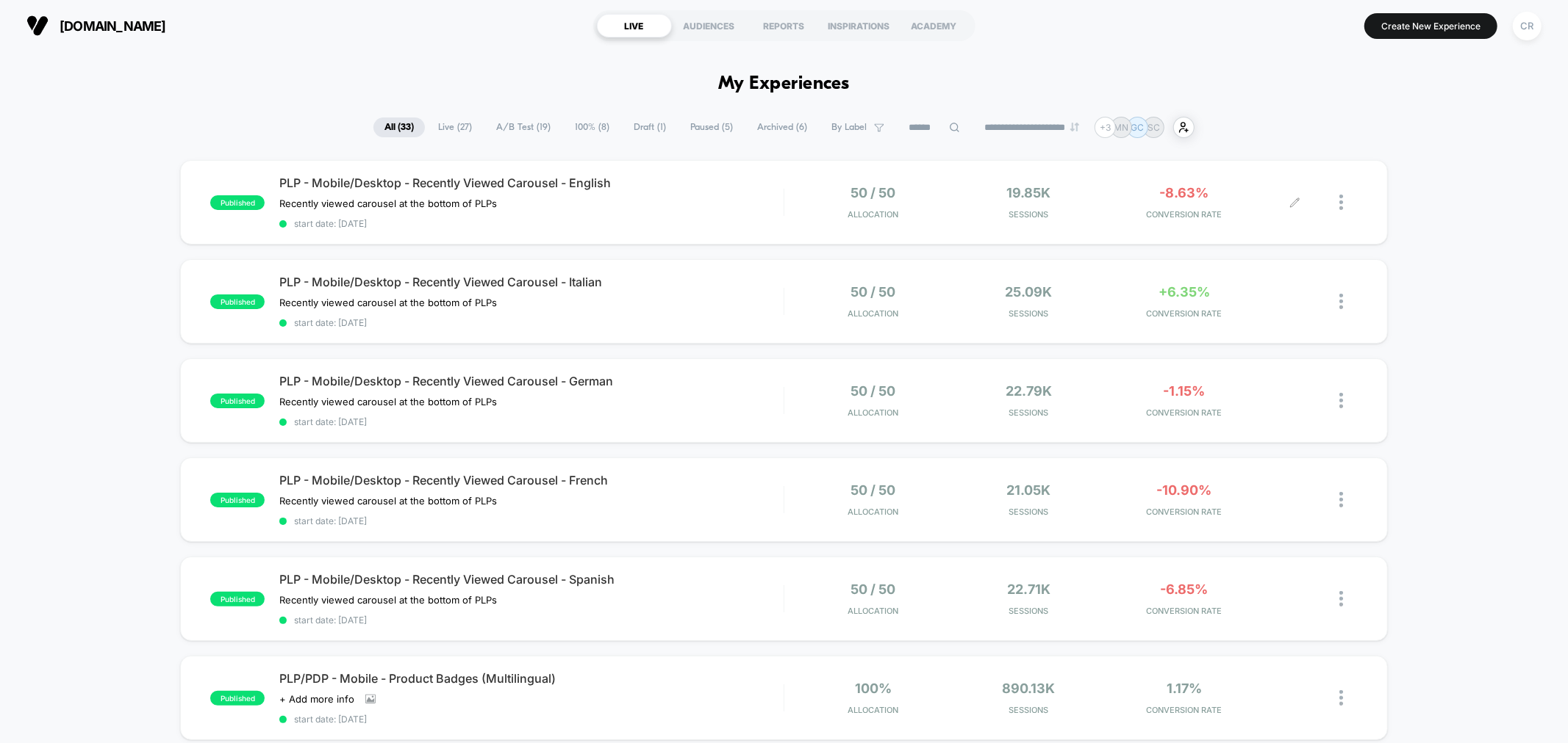
click at [535, 125] on span "A/B Test ( 19 )" at bounding box center [523, 127] width 77 height 20
